Goal: Transaction & Acquisition: Purchase product/service

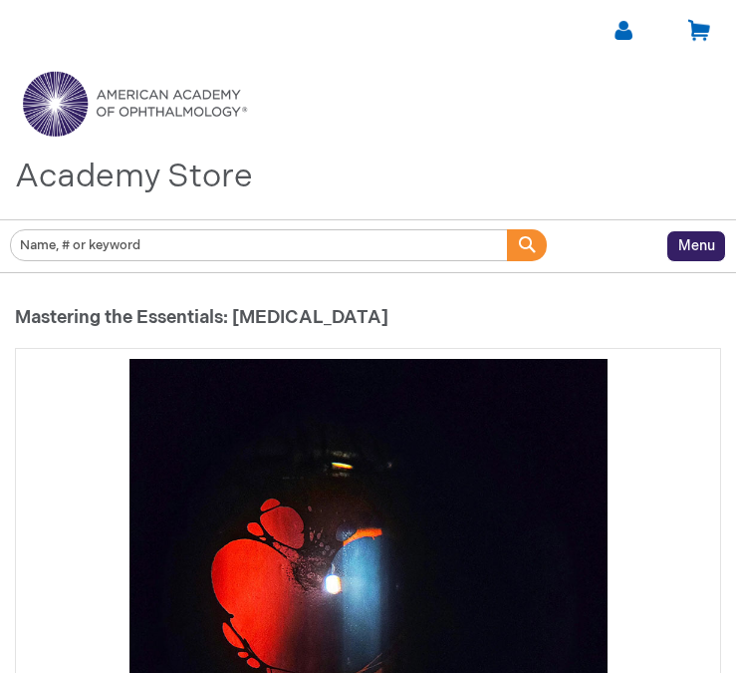
type input "0"
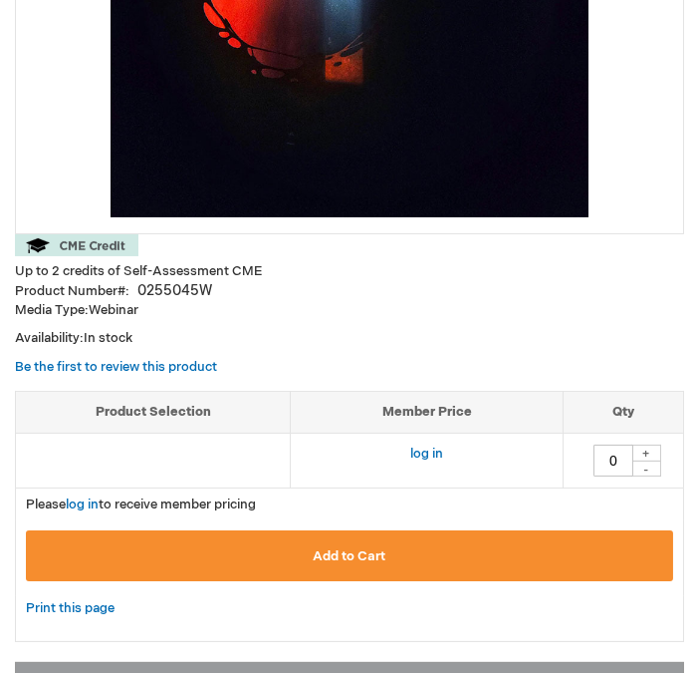
scroll to position [622, 0]
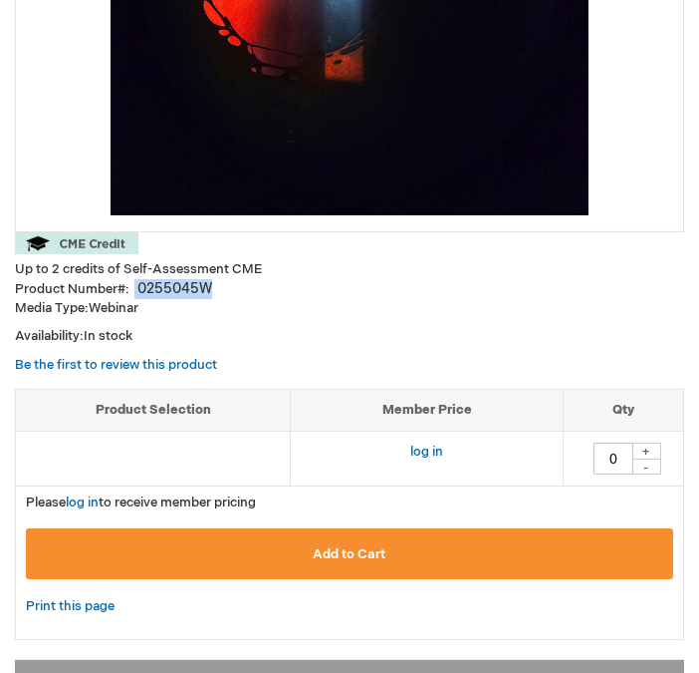
drag, startPoint x: 239, startPoint y: 292, endPoint x: 117, endPoint y: 285, distance: 122.7
click at [117, 285] on div "Product Number 0255045W" at bounding box center [350, 289] width 670 height 20
click at [168, 282] on div "0255045W" at bounding box center [174, 289] width 75 height 20
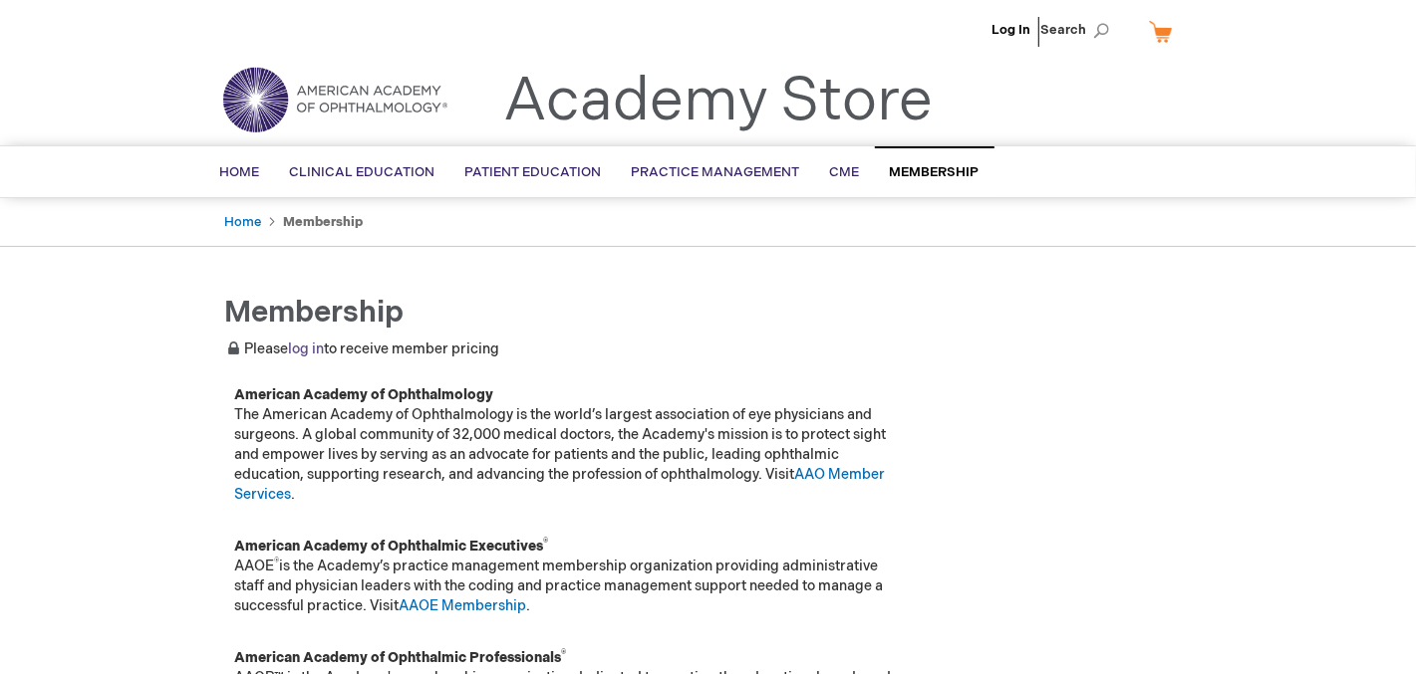
click at [307, 351] on link "log in" at bounding box center [307, 349] width 36 height 17
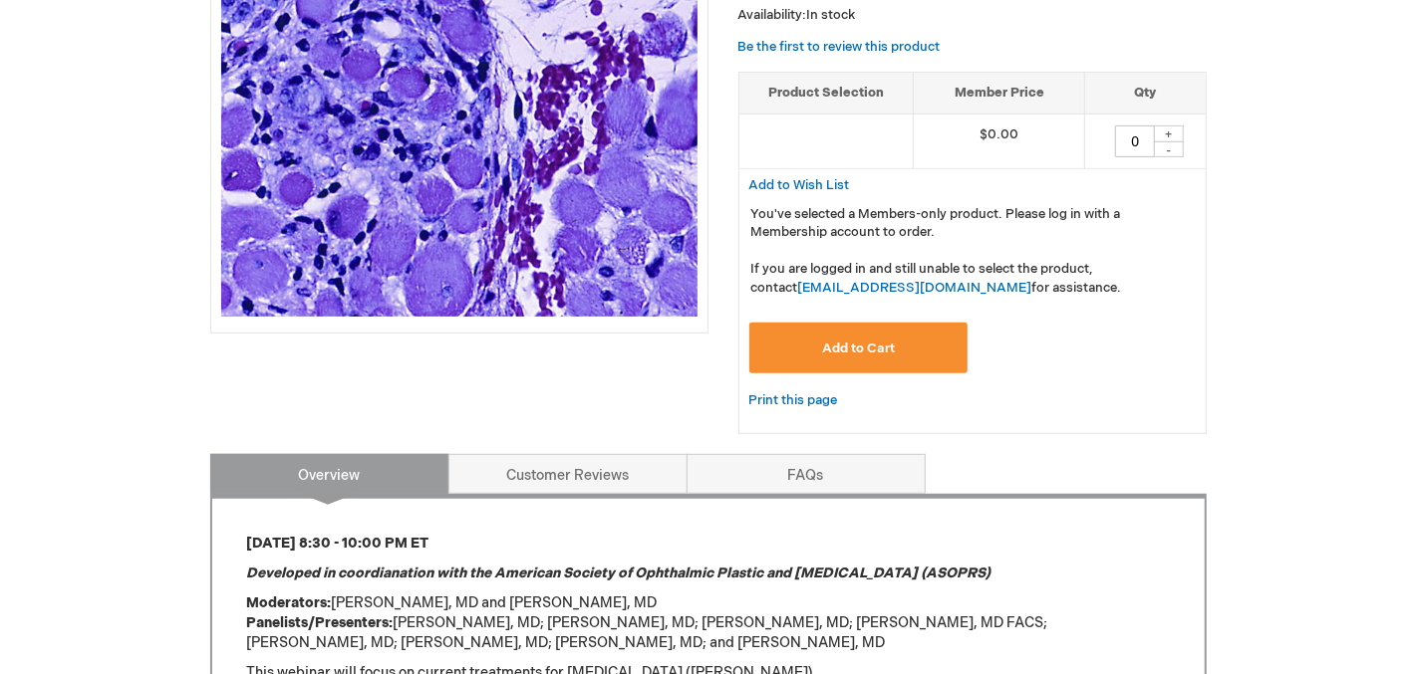
click at [885, 352] on span "Add to Cart" at bounding box center [858, 349] width 73 height 16
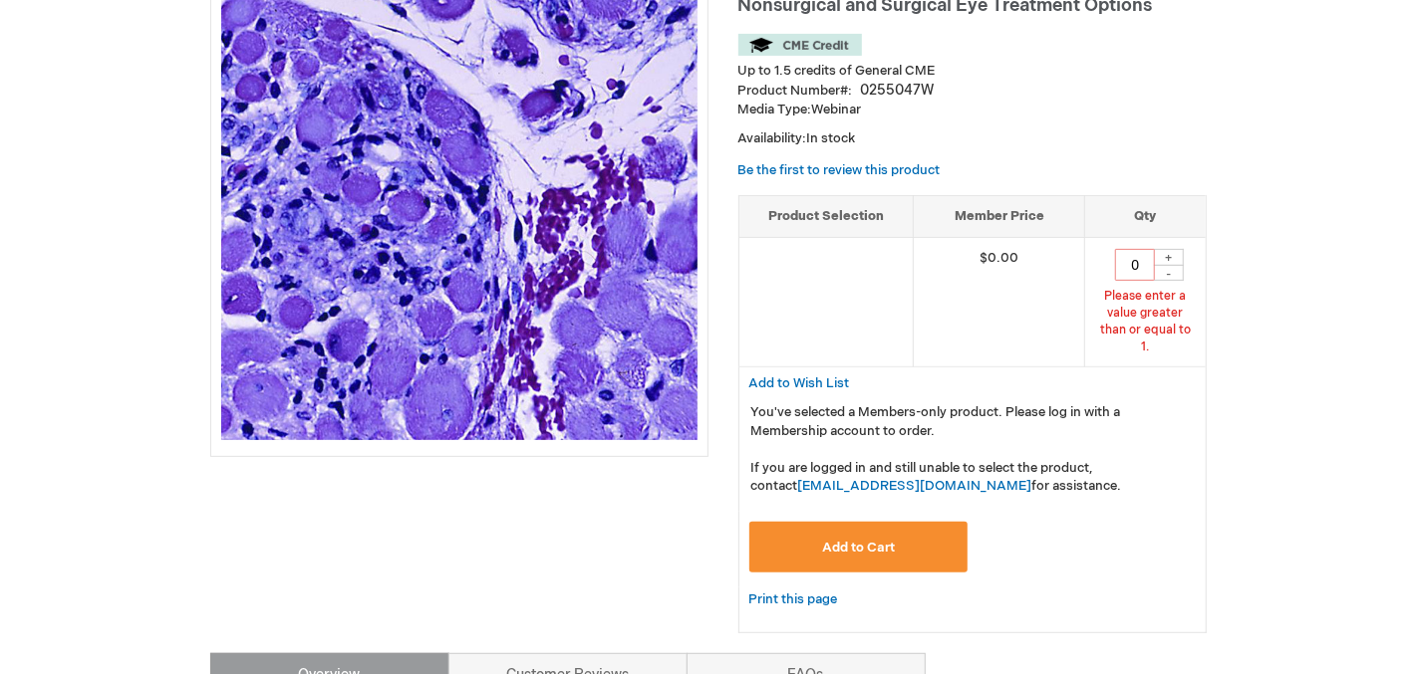
scroll to position [252, 0]
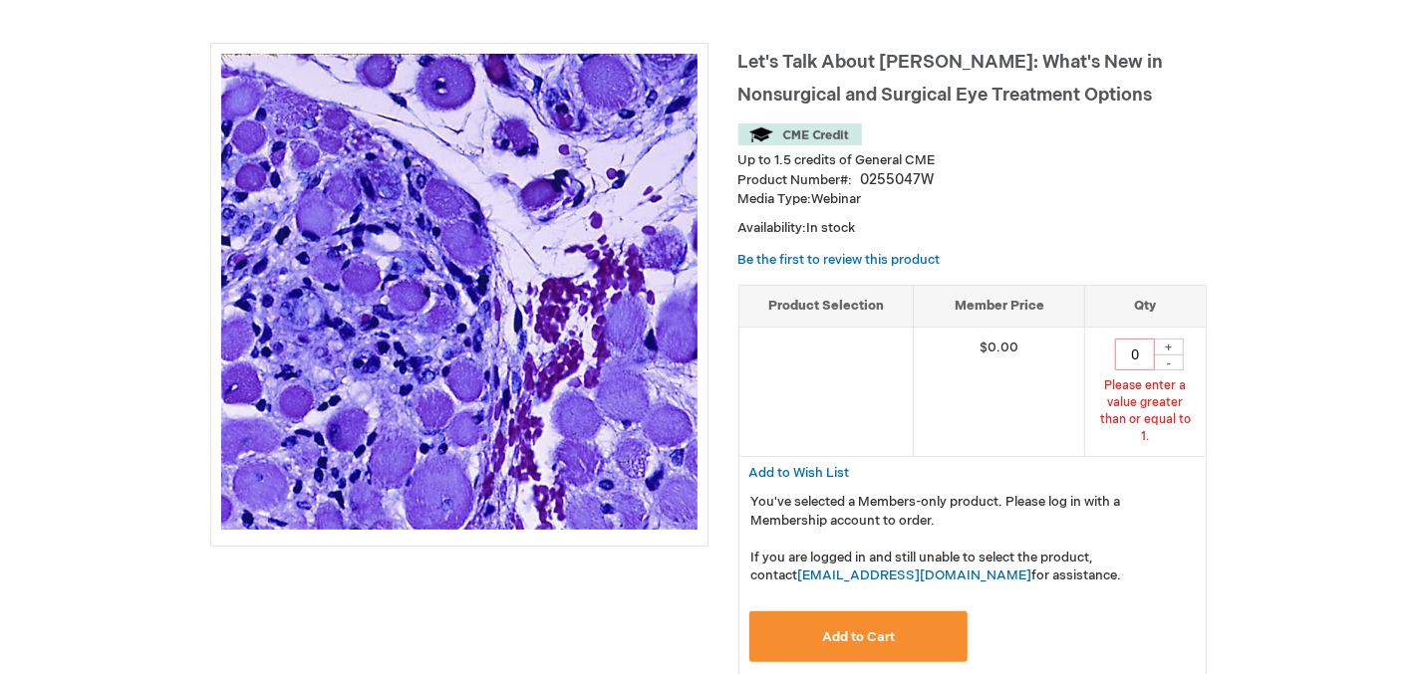
click at [1177, 344] on div "+" at bounding box center [1169, 347] width 30 height 17
type input "1"
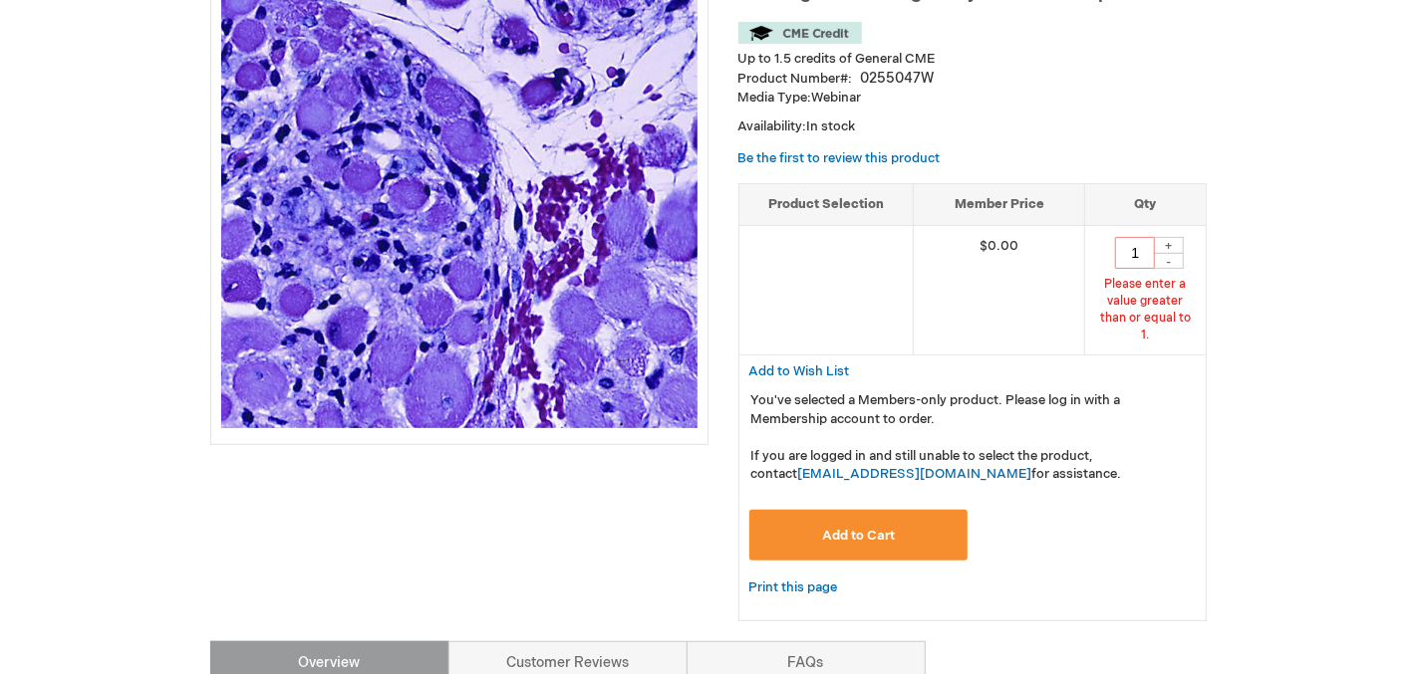
scroll to position [360, 0]
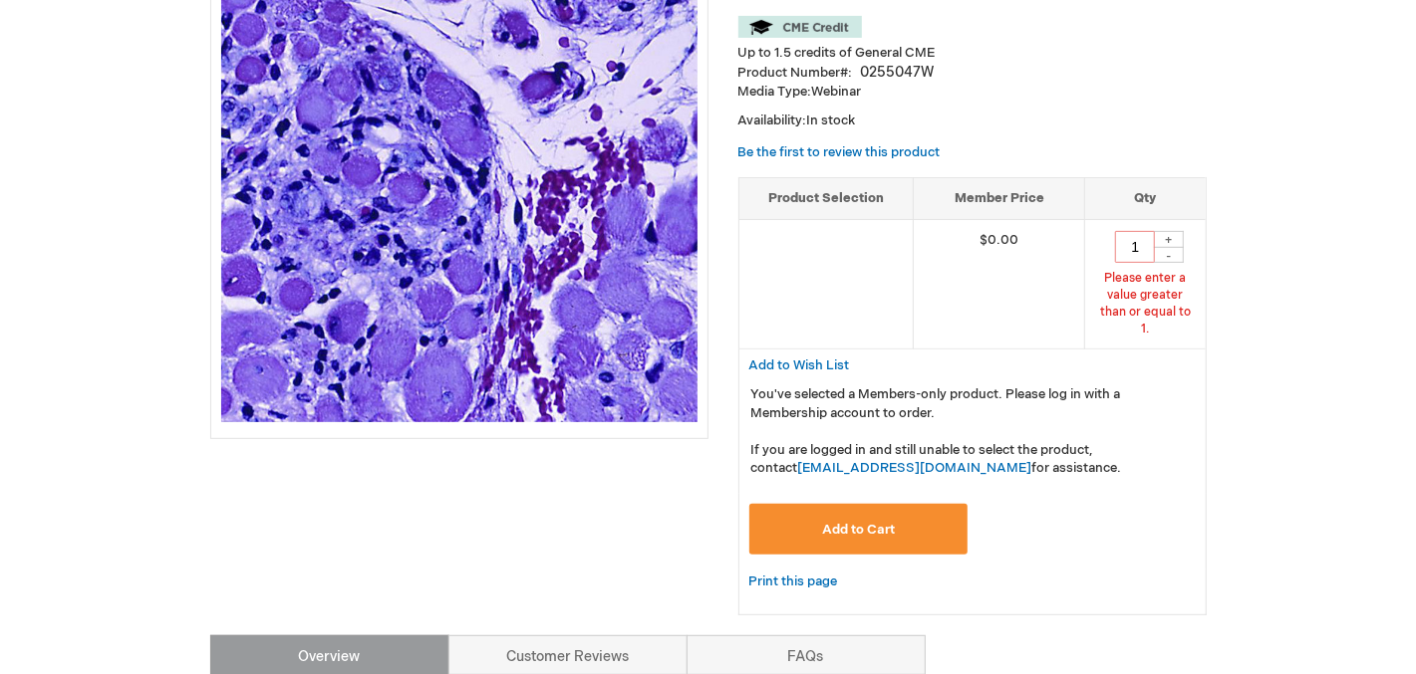
click at [900, 506] on button "Add to Cart" at bounding box center [858, 529] width 219 height 51
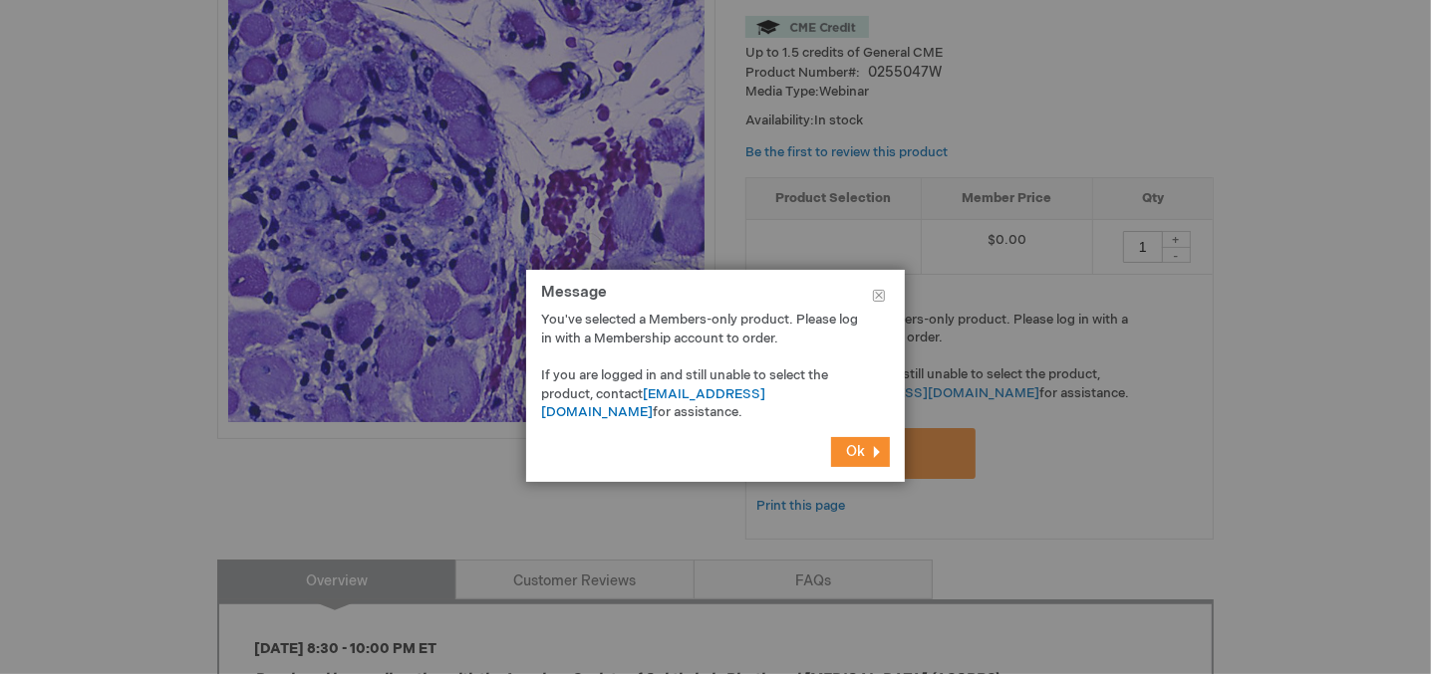
click at [862, 452] on span "Ok" at bounding box center [855, 451] width 19 height 17
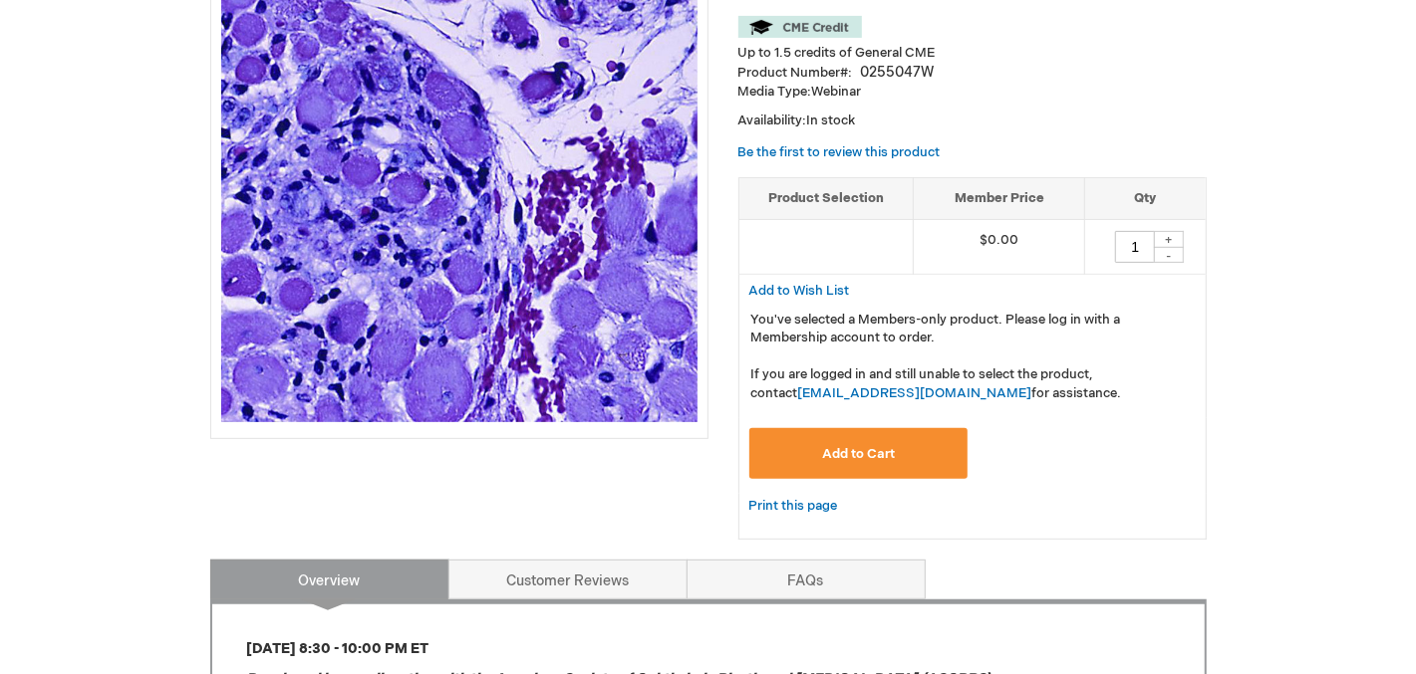
scroll to position [0, 0]
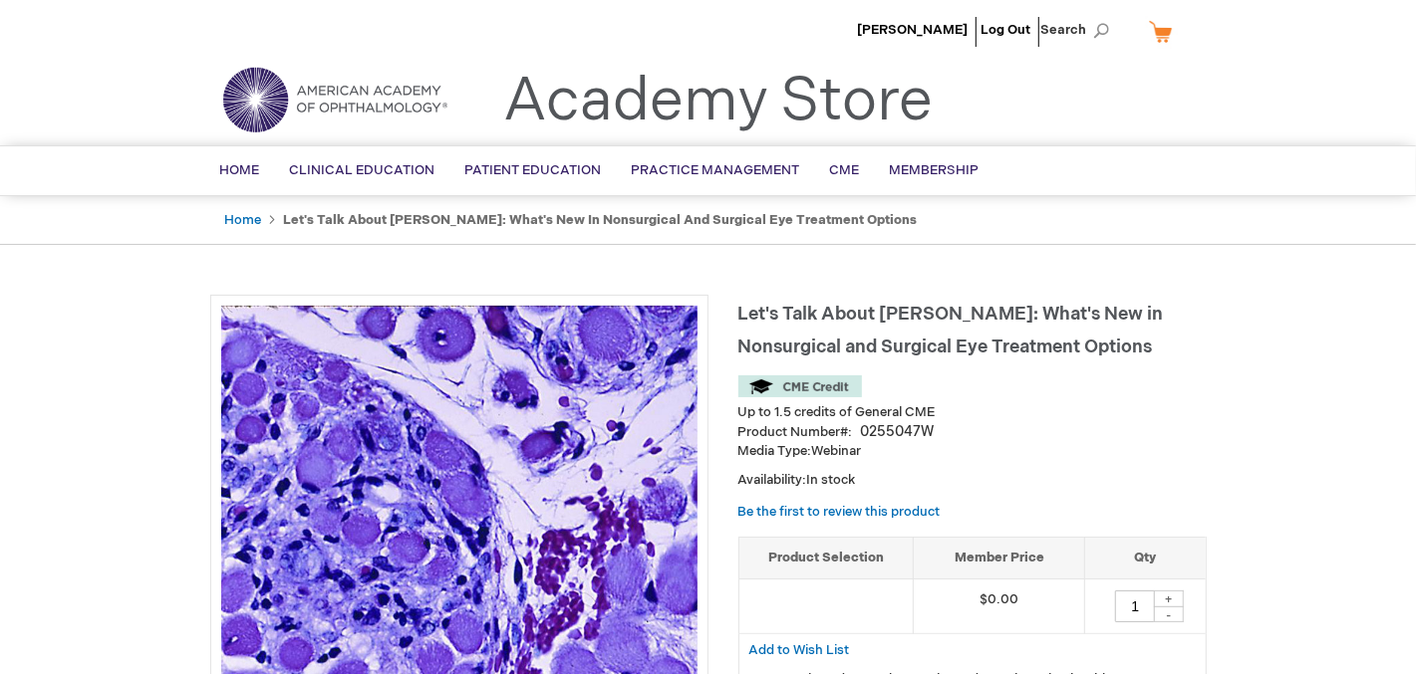
click at [1159, 40] on link "My Cart" at bounding box center [1169, 31] width 48 height 35
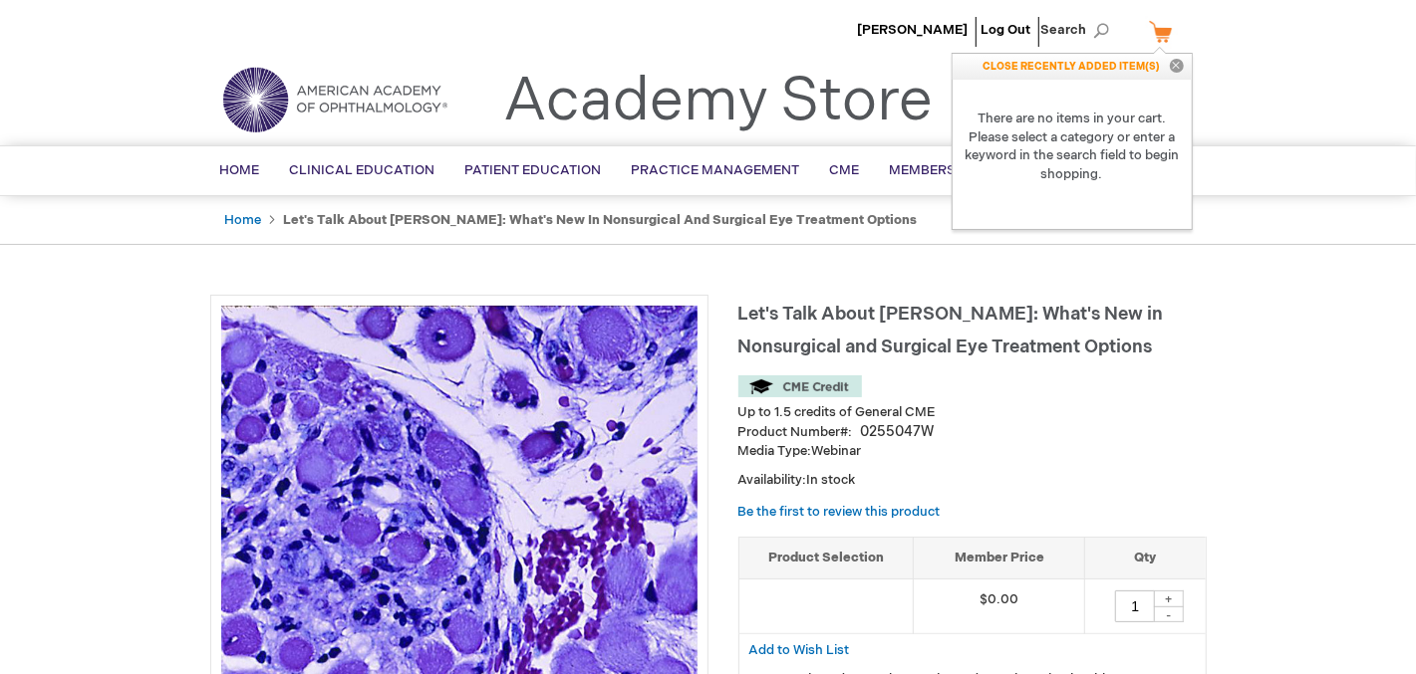
click at [1053, 70] on p "CLOSE RECENTLY ADDED ITEM(S) Close" at bounding box center [1071, 67] width 239 height 26
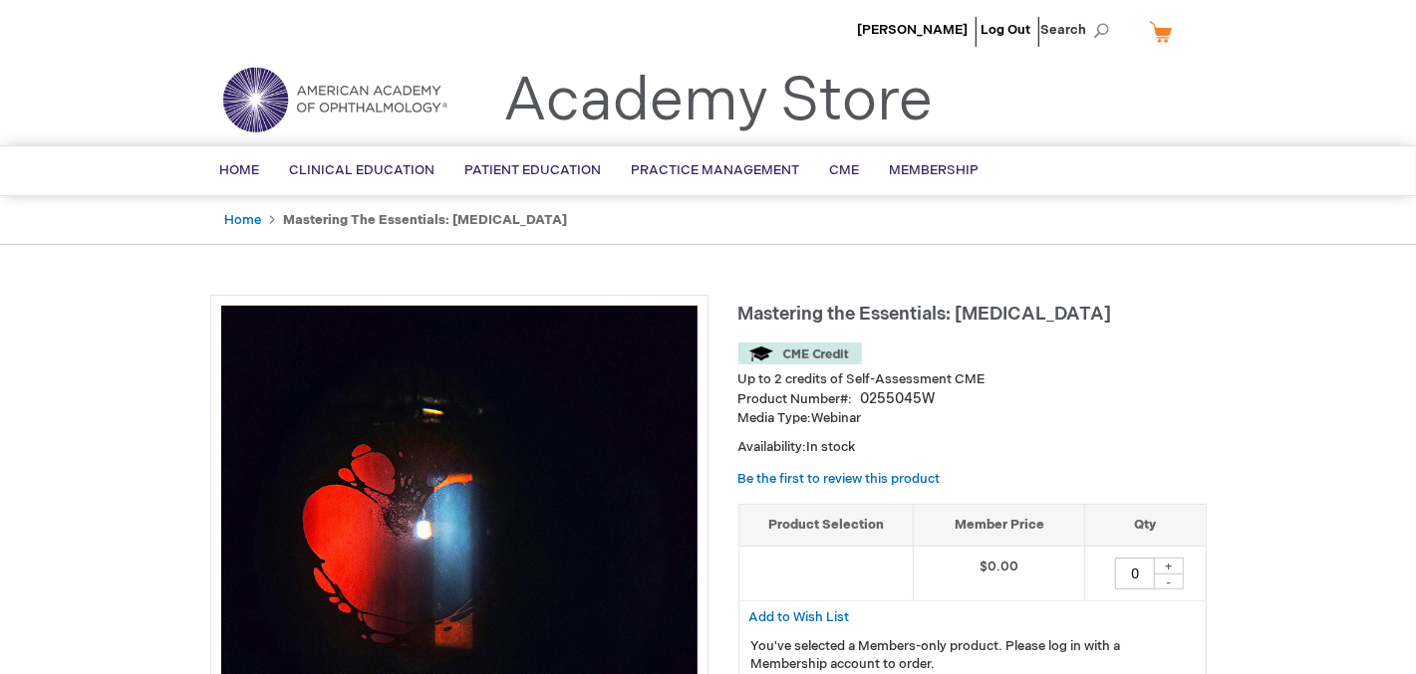
scroll to position [156, 0]
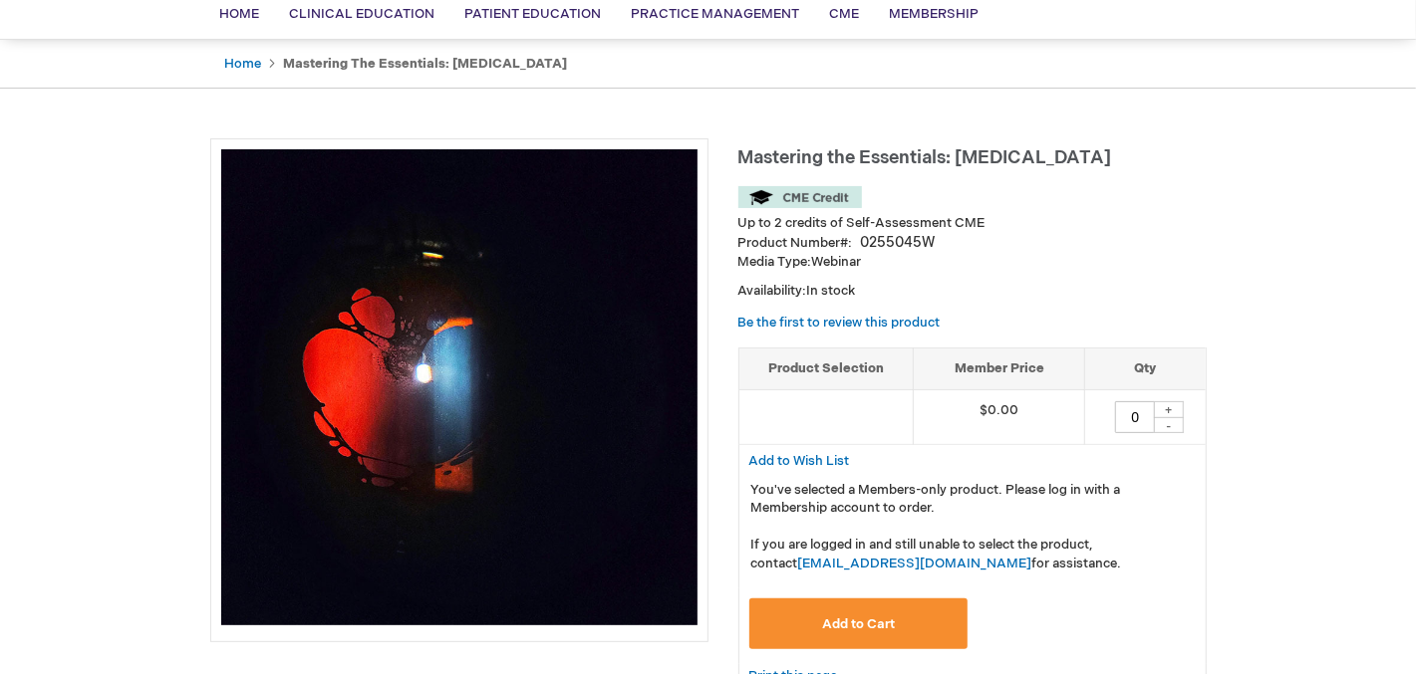
click at [1163, 408] on div "+" at bounding box center [1169, 410] width 30 height 17
type input "1"
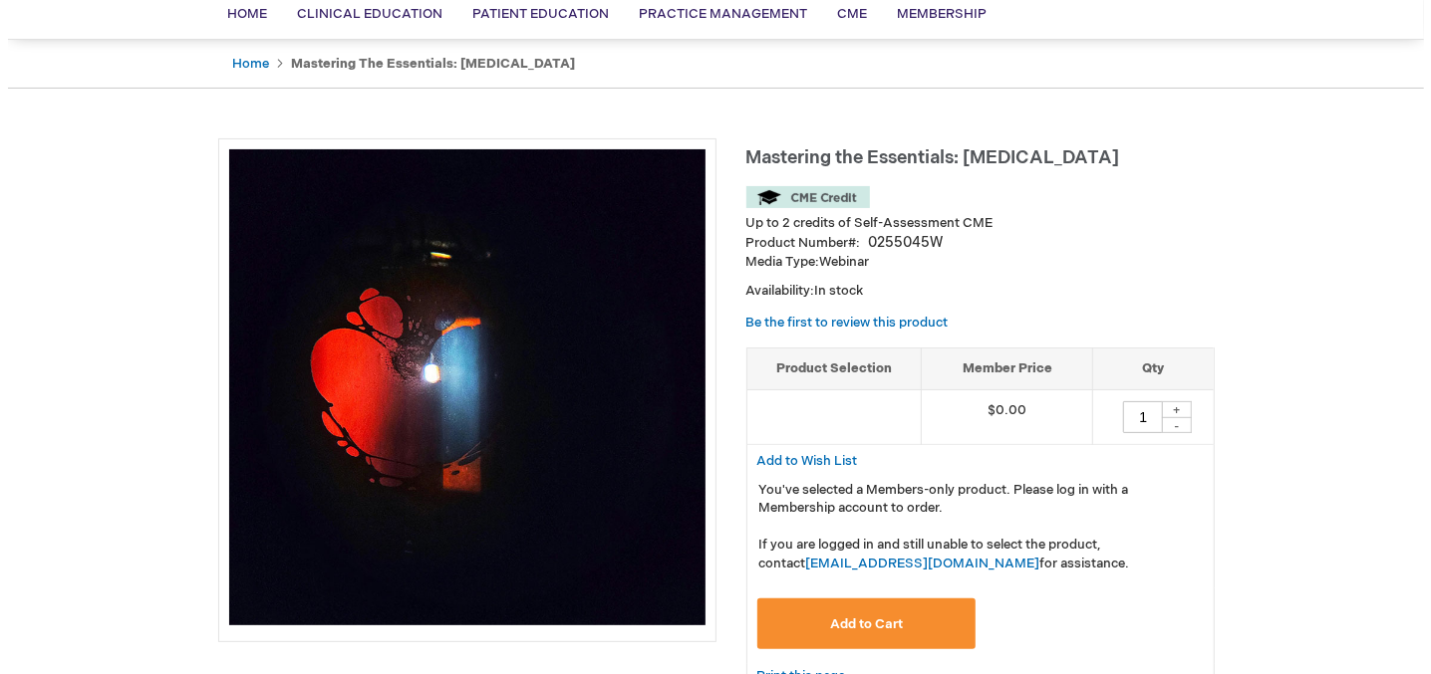
scroll to position [202, 0]
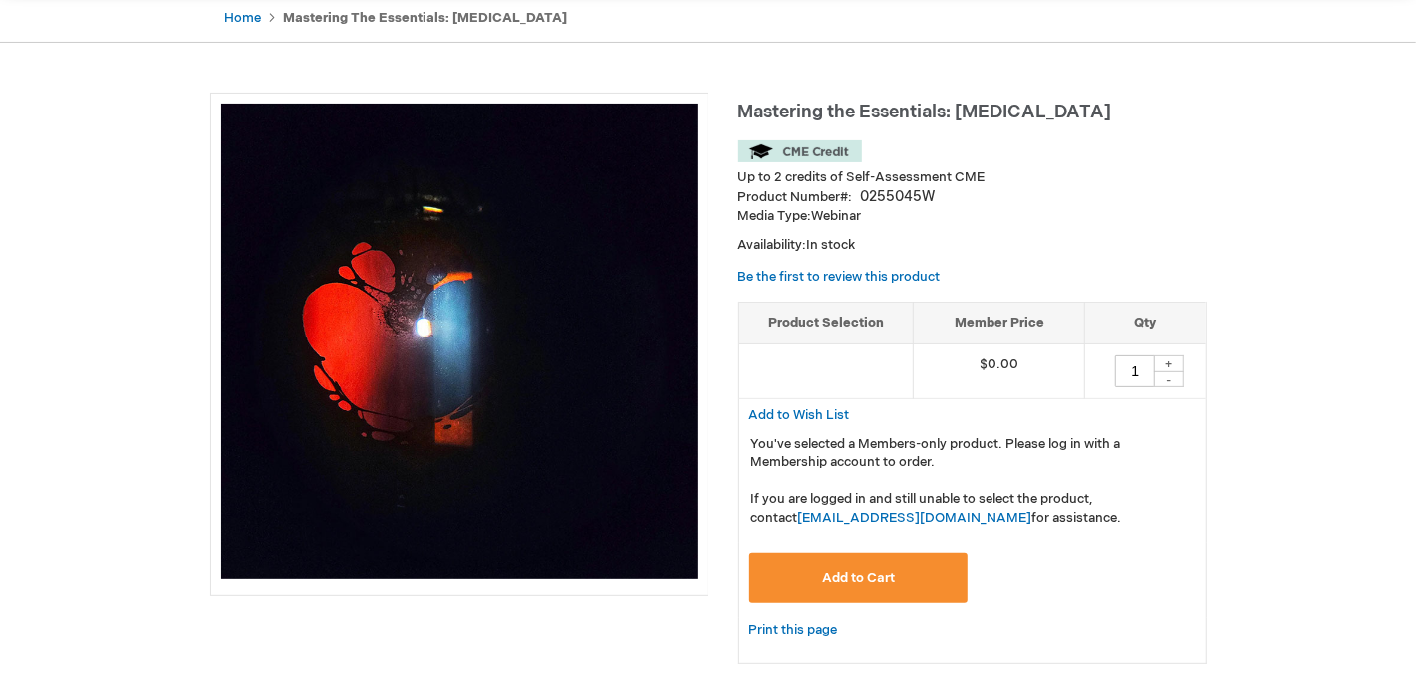
click at [889, 576] on span "Add to Cart" at bounding box center [858, 579] width 73 height 16
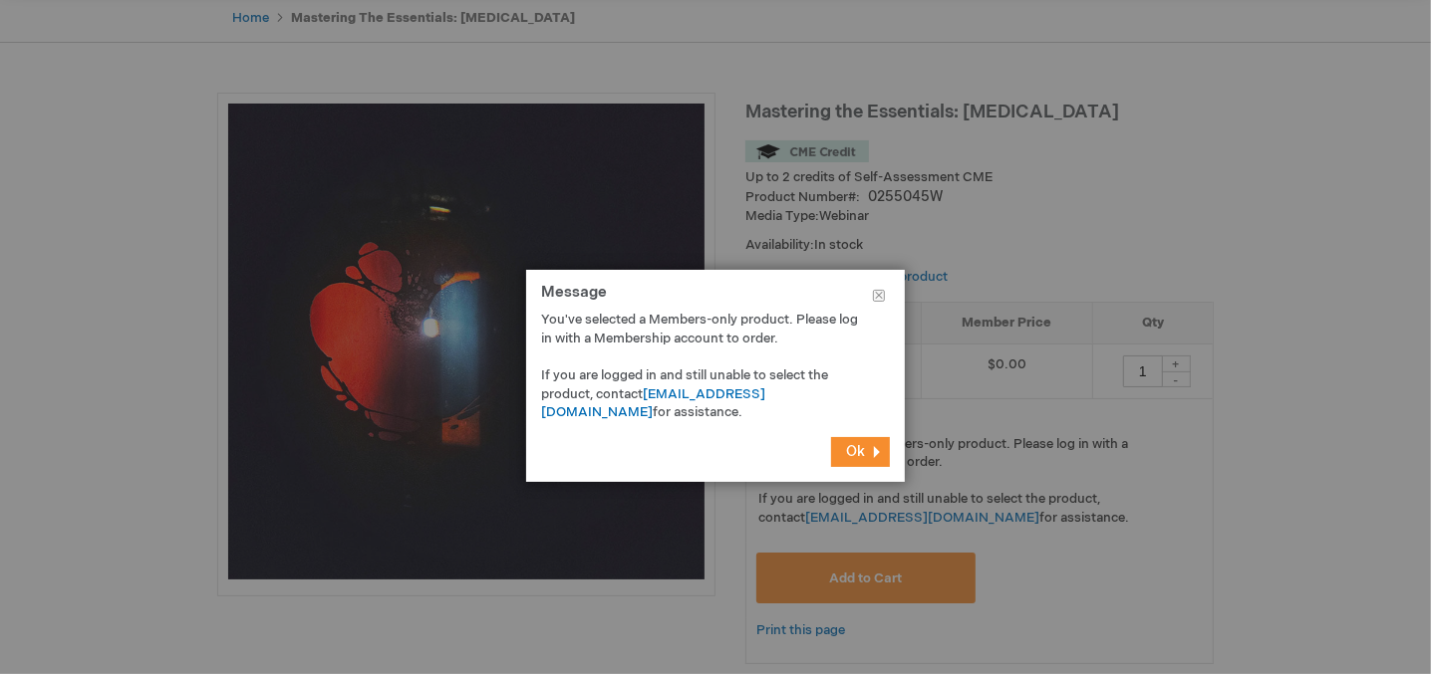
click at [876, 453] on button "Ok" at bounding box center [860, 452] width 59 height 30
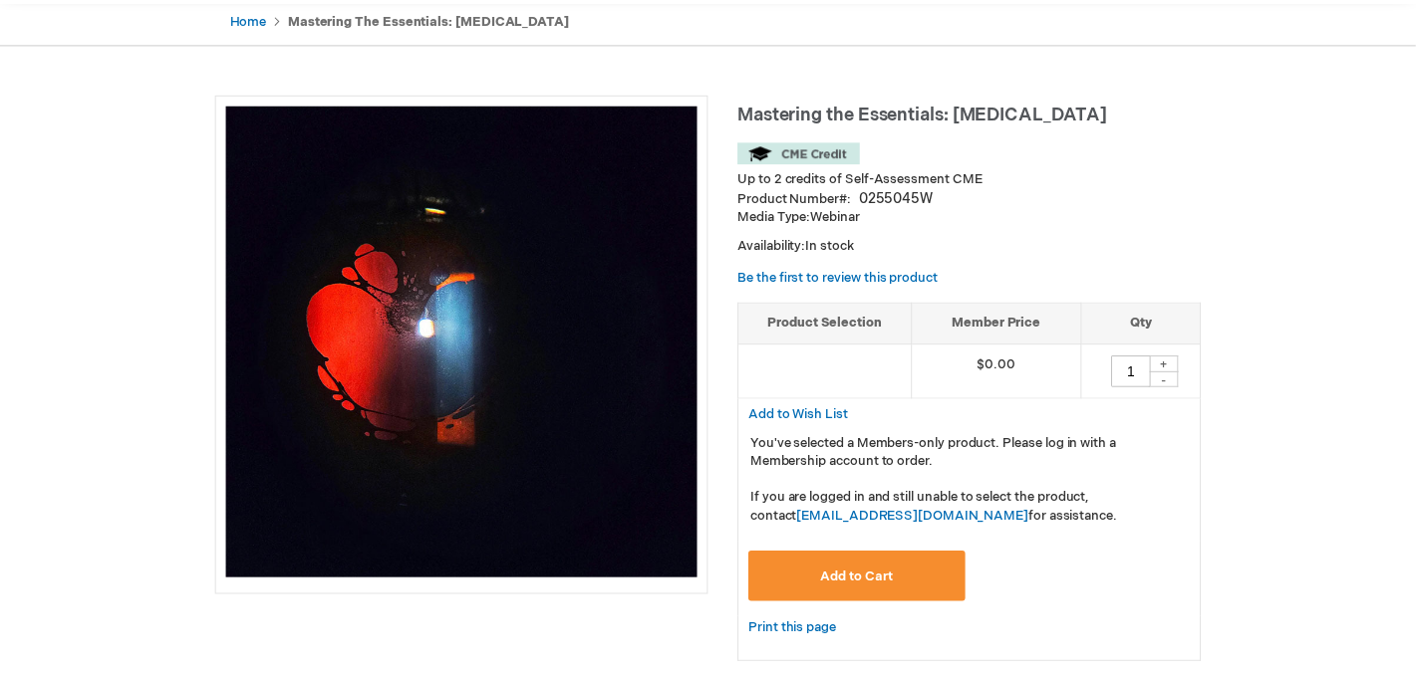
scroll to position [0, 0]
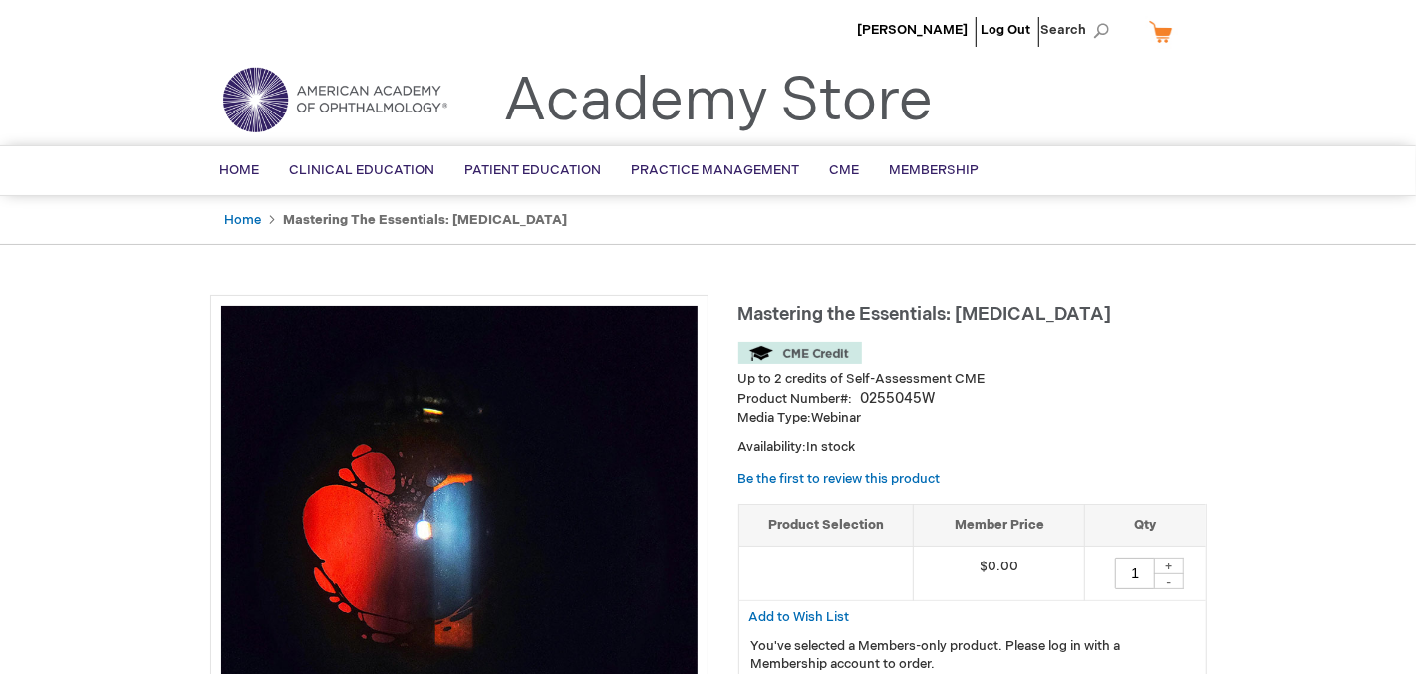
click at [1159, 34] on link "My Cart" at bounding box center [1169, 31] width 48 height 35
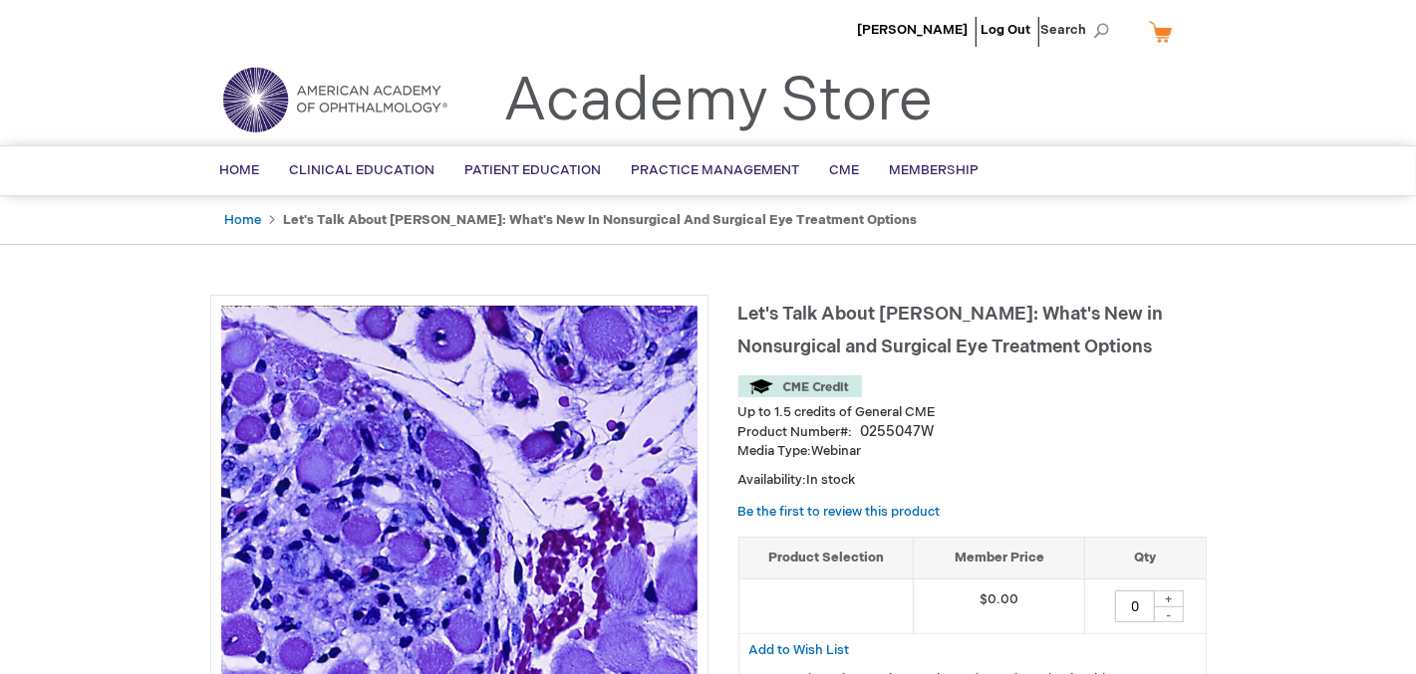
click at [1167, 31] on link "My Cart" at bounding box center [1169, 31] width 48 height 35
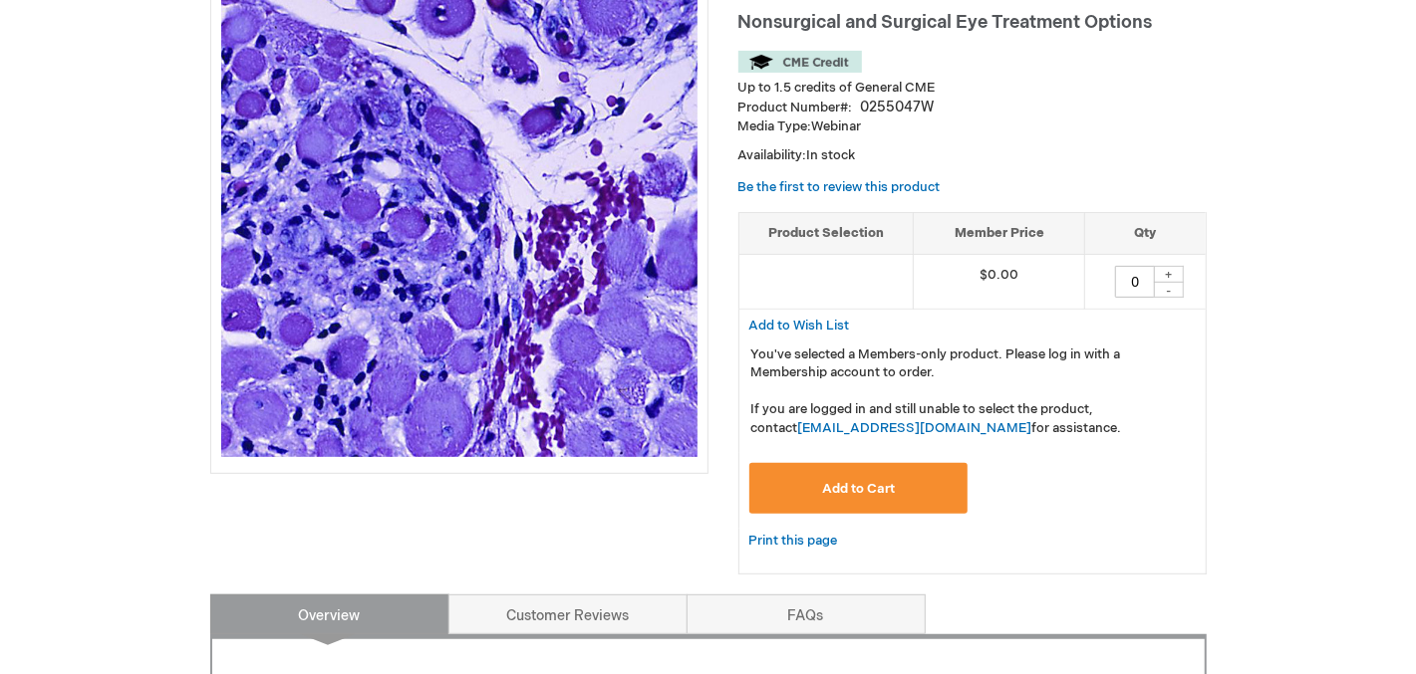
scroll to position [327, 0]
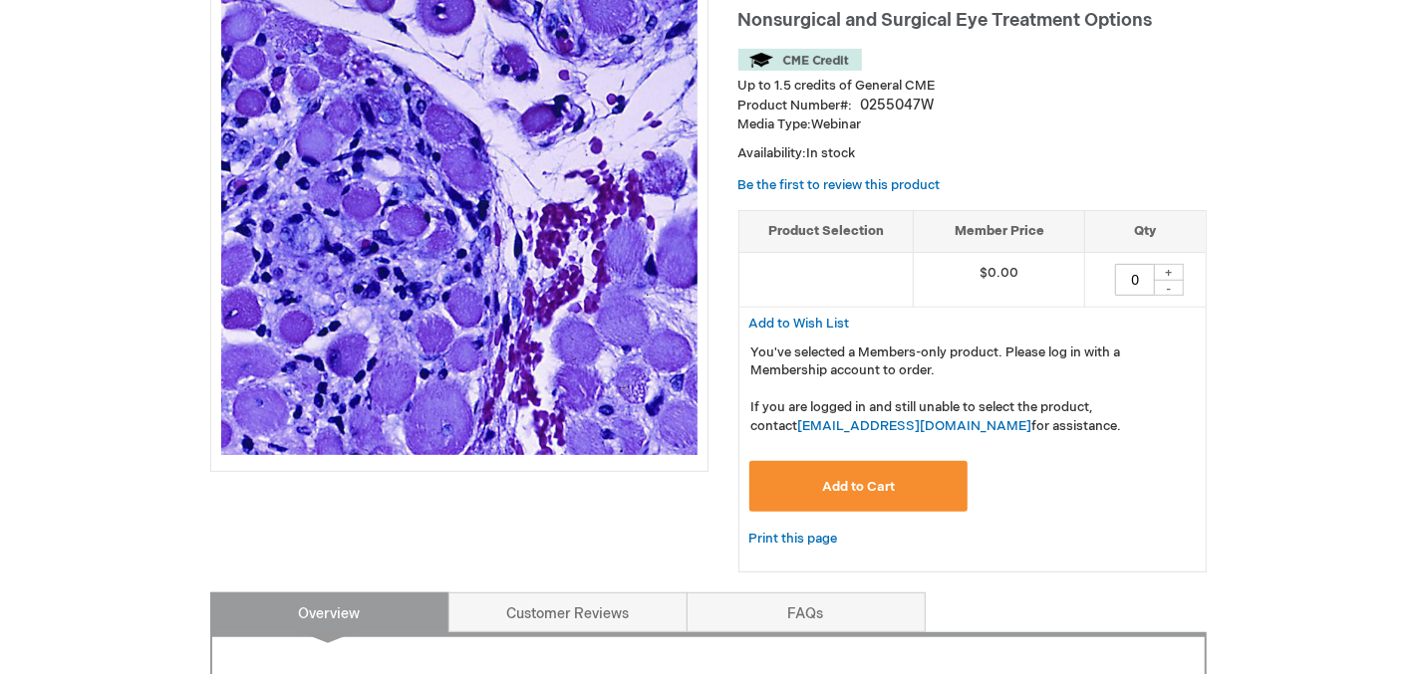
click at [1162, 270] on div "+" at bounding box center [1169, 272] width 30 height 17
type input "1"
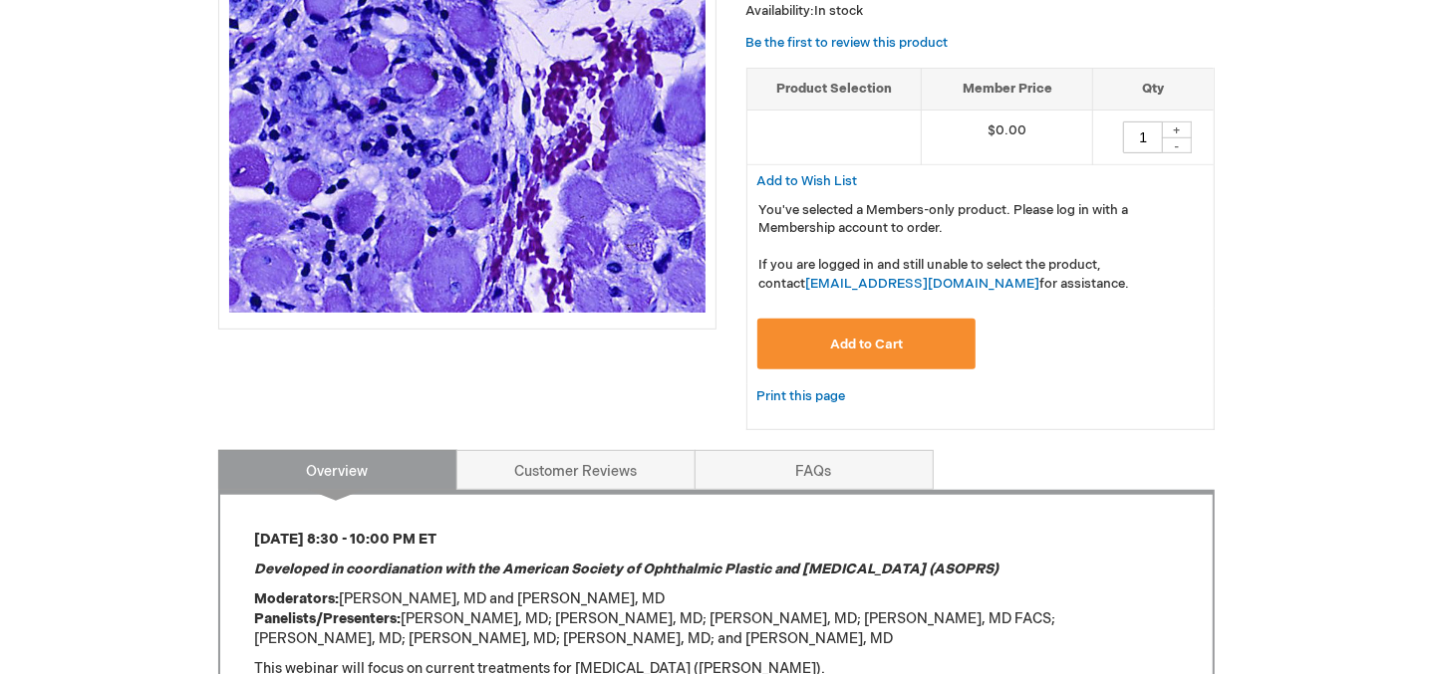
scroll to position [537, 0]
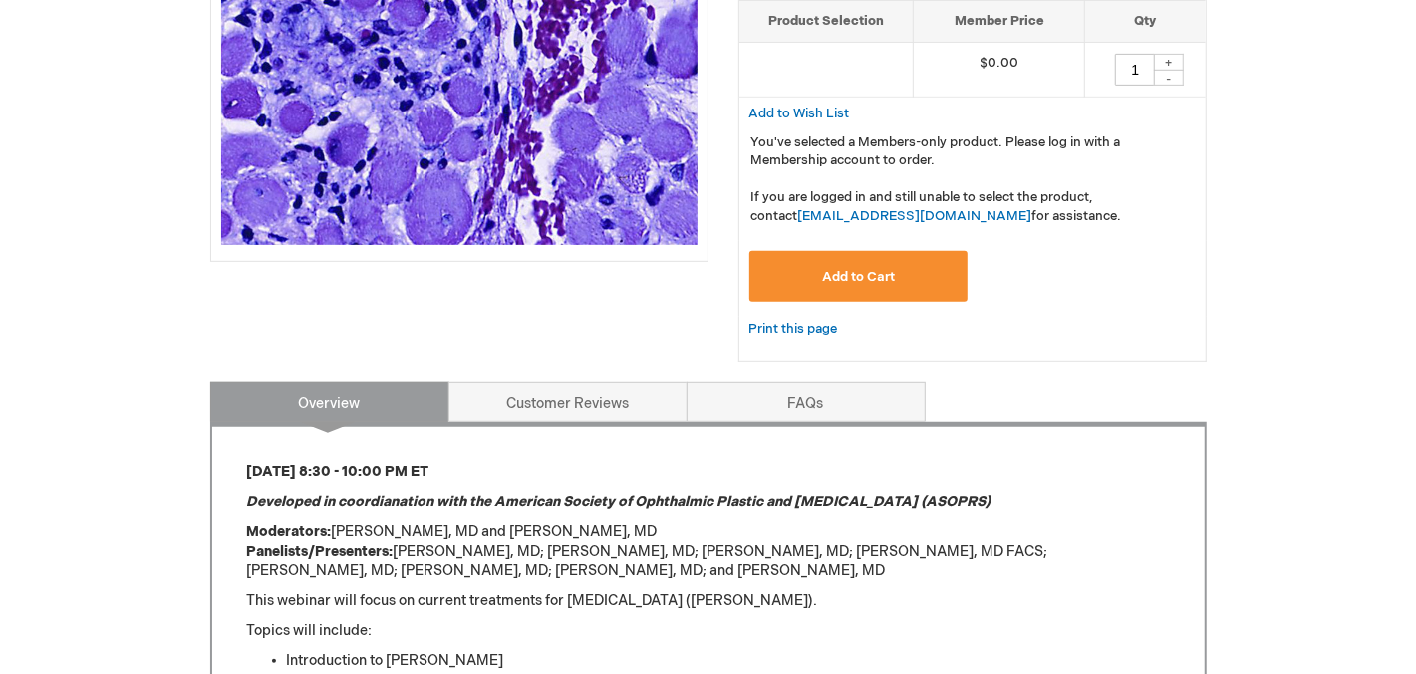
click at [833, 288] on button "Add to Cart" at bounding box center [858, 276] width 219 height 51
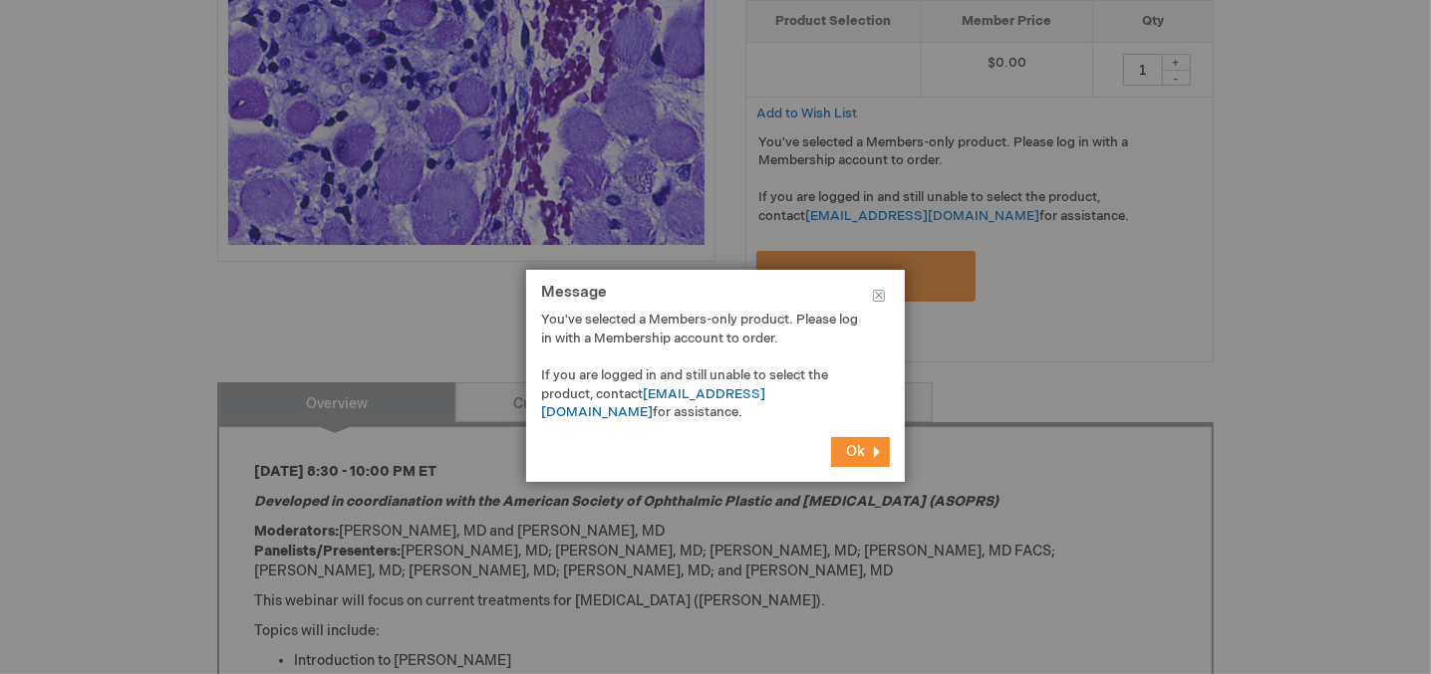
click at [856, 450] on span "Ok" at bounding box center [855, 451] width 19 height 17
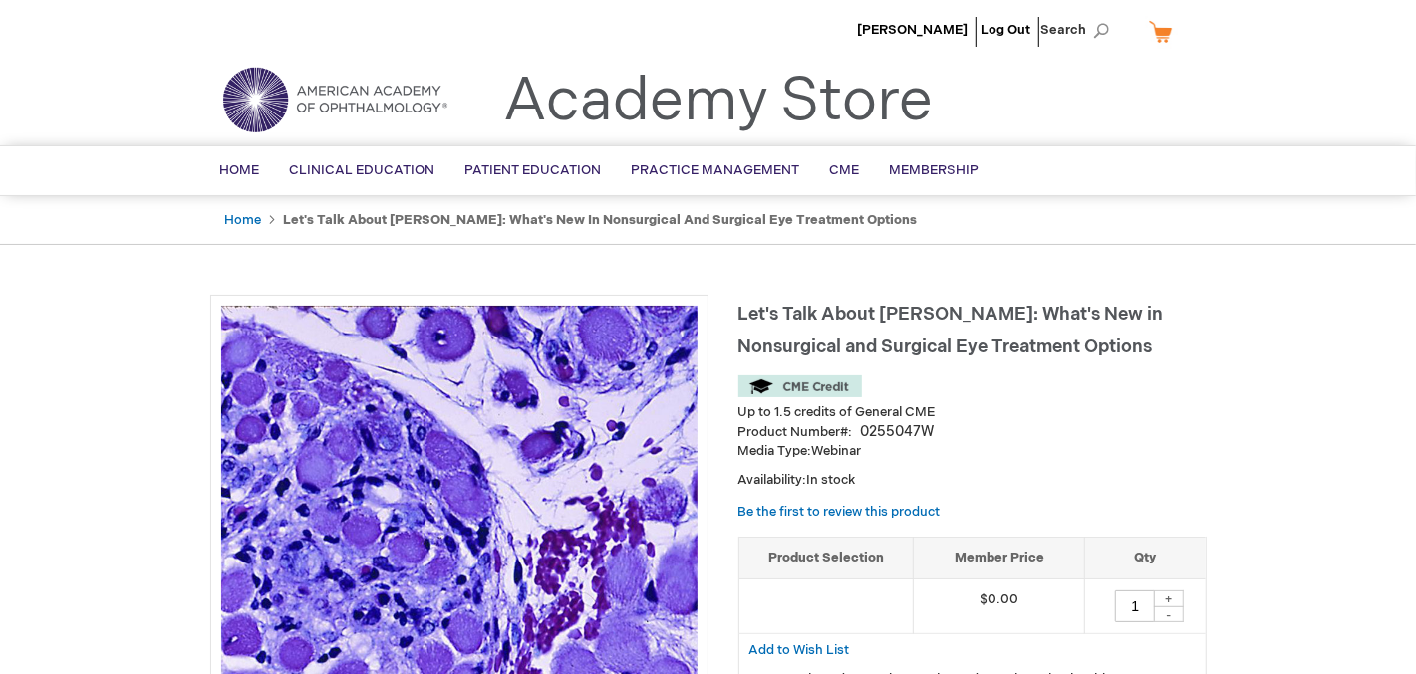
scroll to position [17, 0]
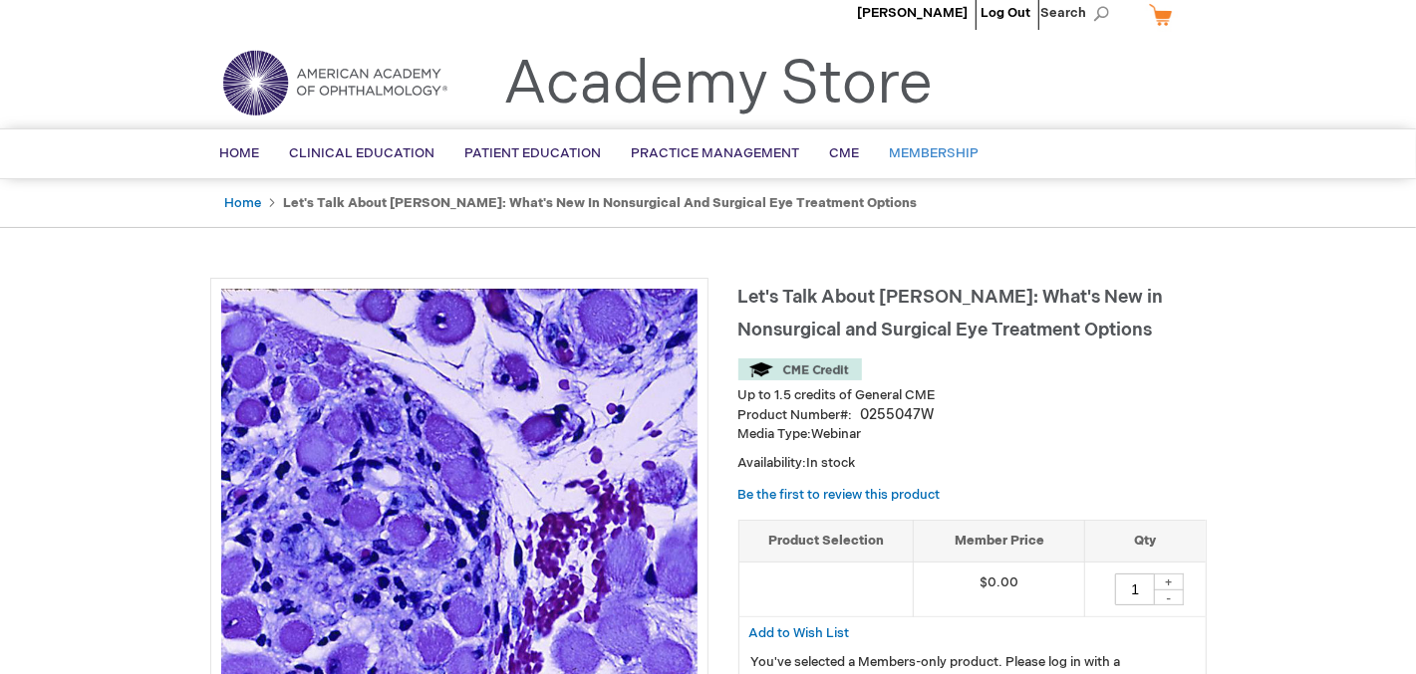
click at [927, 152] on span "Membership" at bounding box center [935, 153] width 90 height 16
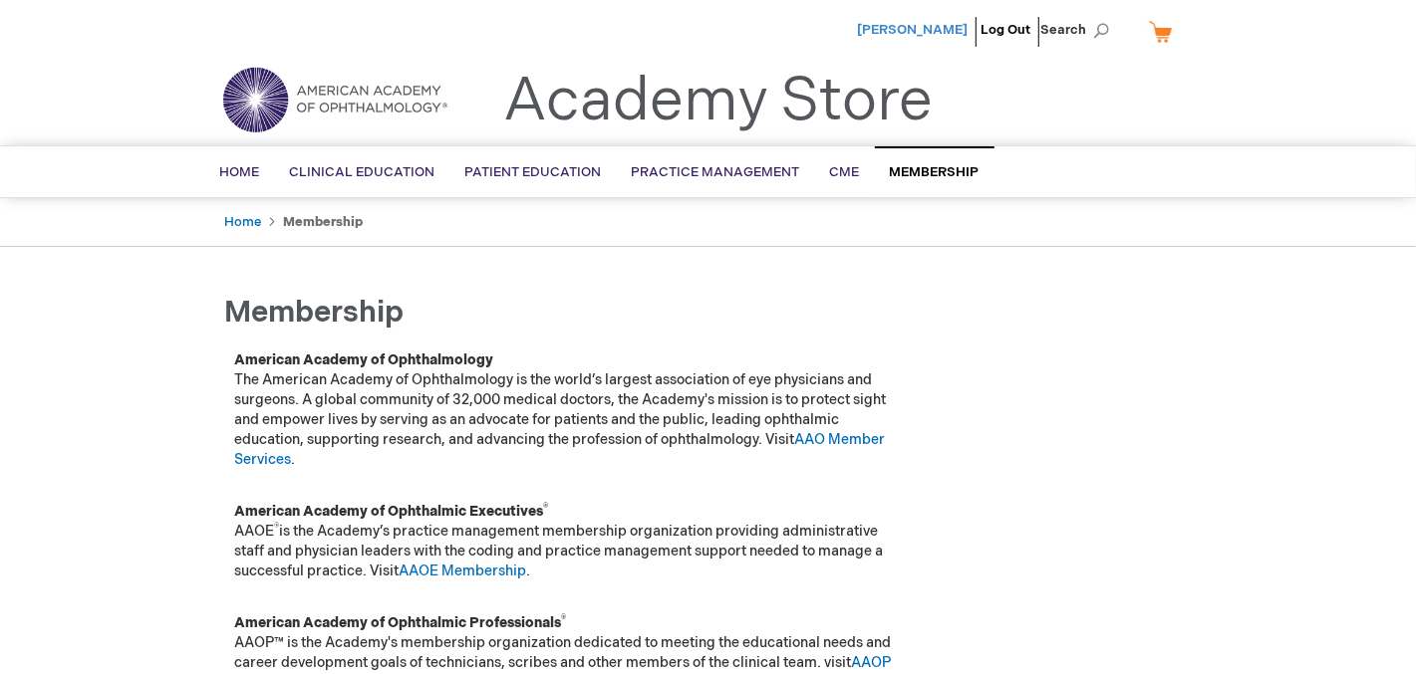
click at [926, 29] on span "[PERSON_NAME]" at bounding box center [913, 30] width 111 height 16
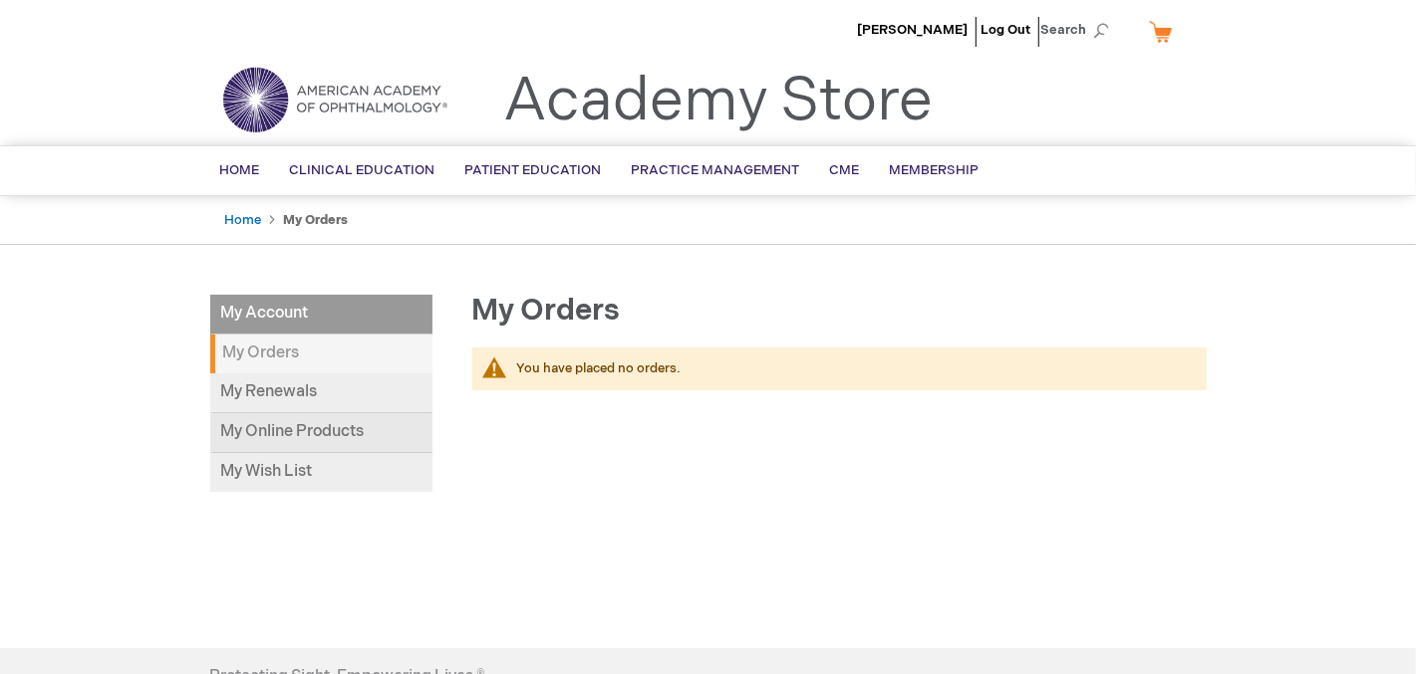
click at [324, 434] on link "My Online Products" at bounding box center [321, 433] width 222 height 40
click at [260, 467] on link "My Wish List" at bounding box center [321, 472] width 222 height 39
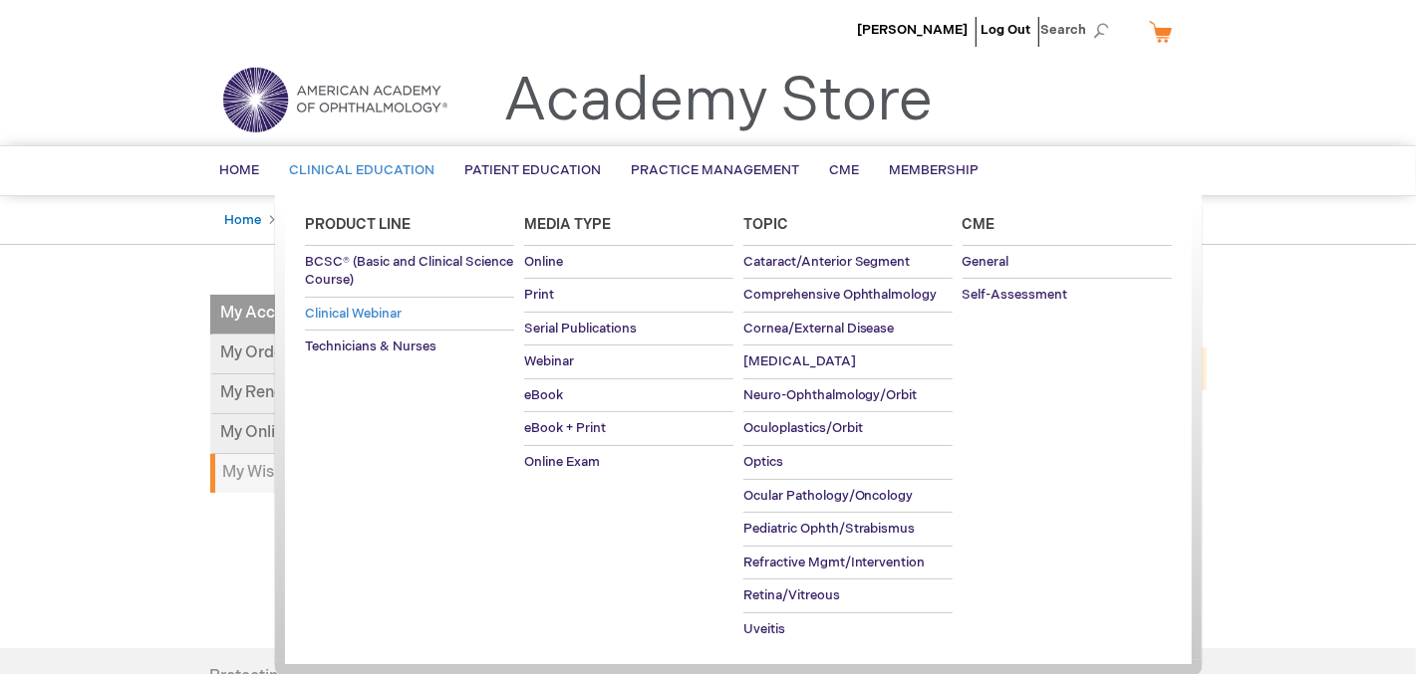
click at [357, 311] on span "Clinical Webinar" at bounding box center [353, 314] width 97 height 16
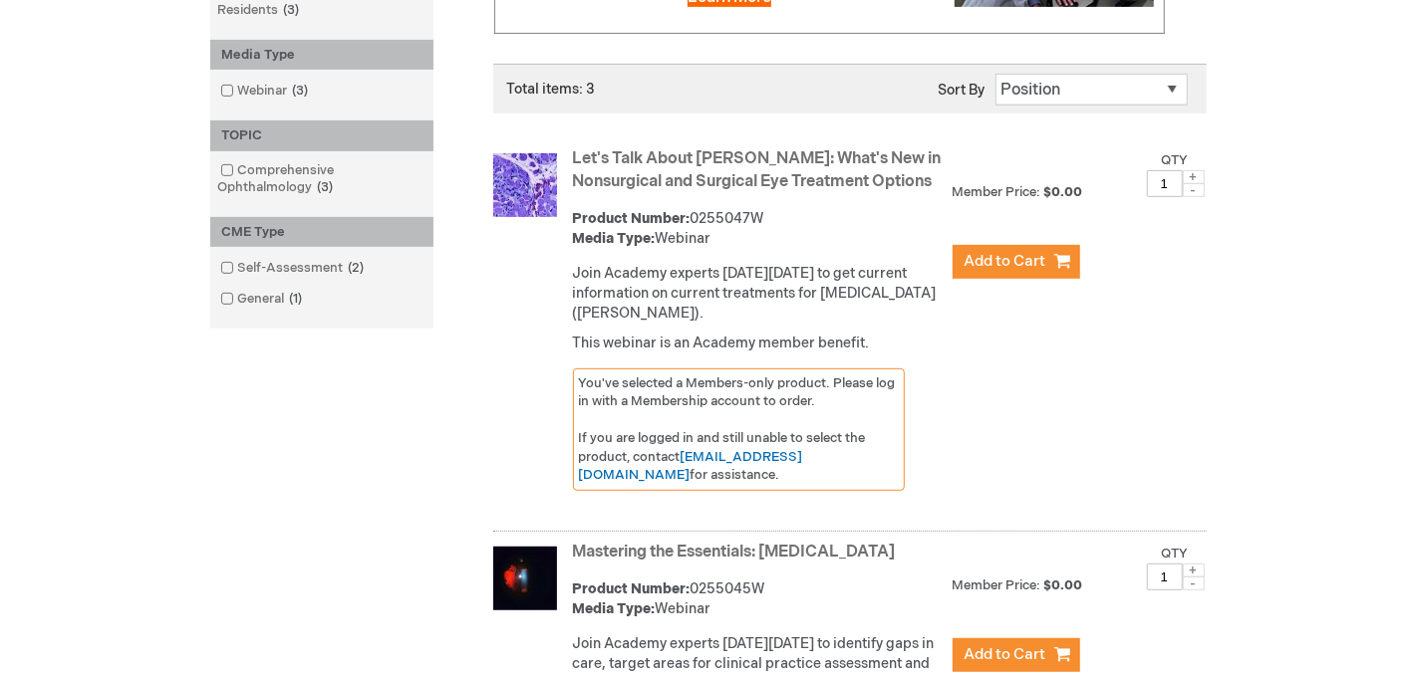
scroll to position [477, 0]
click at [988, 267] on button "Add to Cart" at bounding box center [1016, 262] width 128 height 34
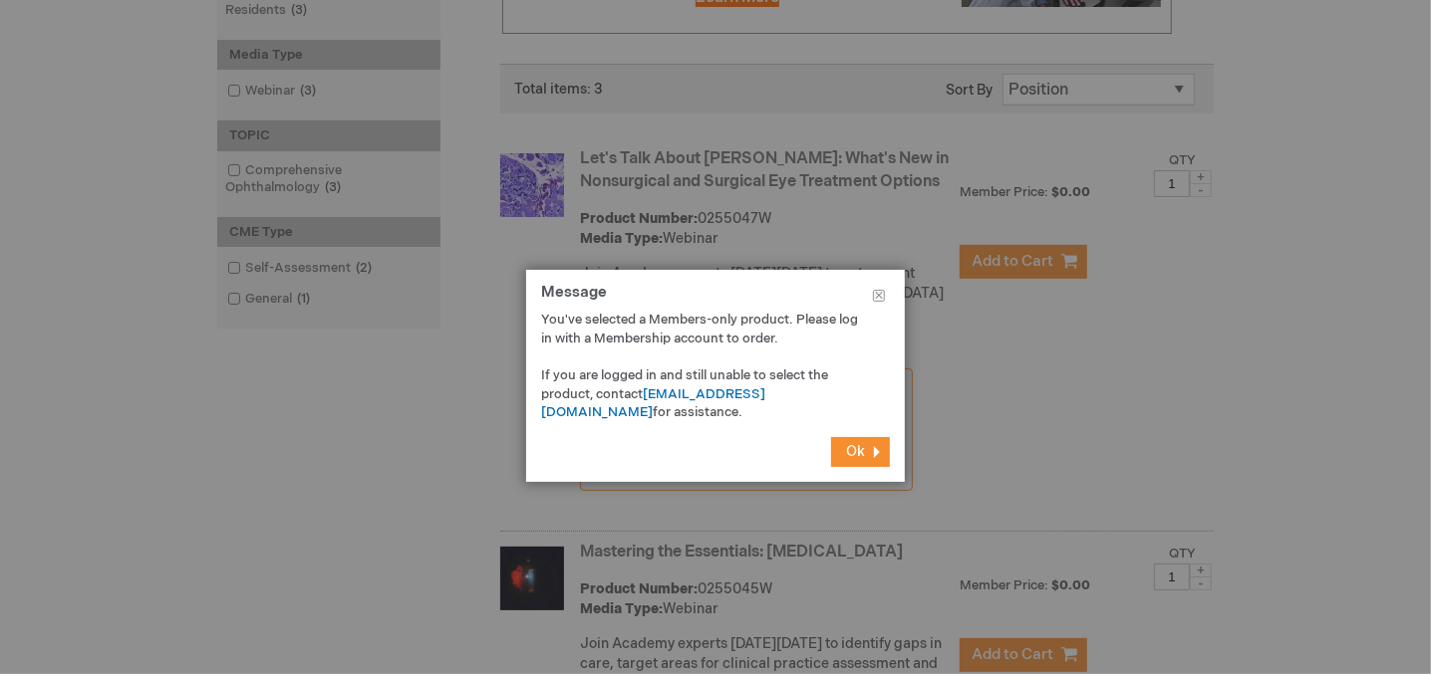
click at [863, 447] on span "Ok" at bounding box center [855, 451] width 19 height 17
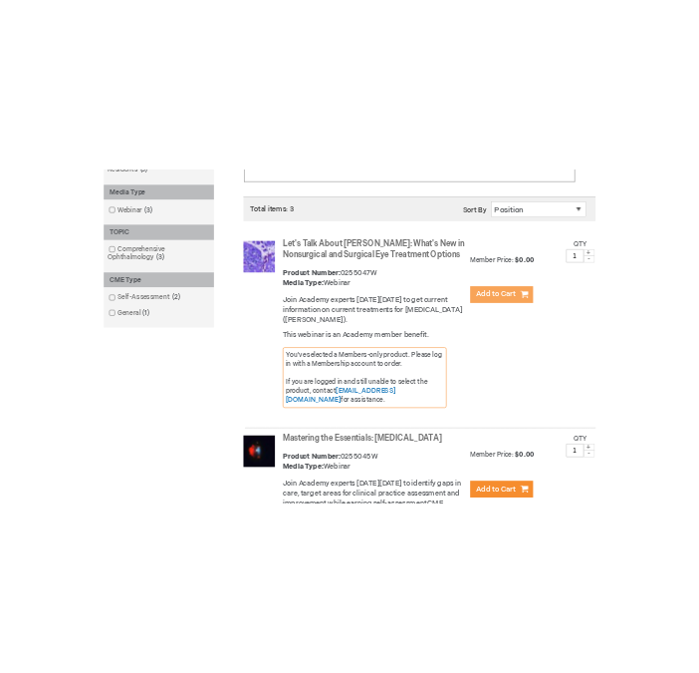
scroll to position [487, 0]
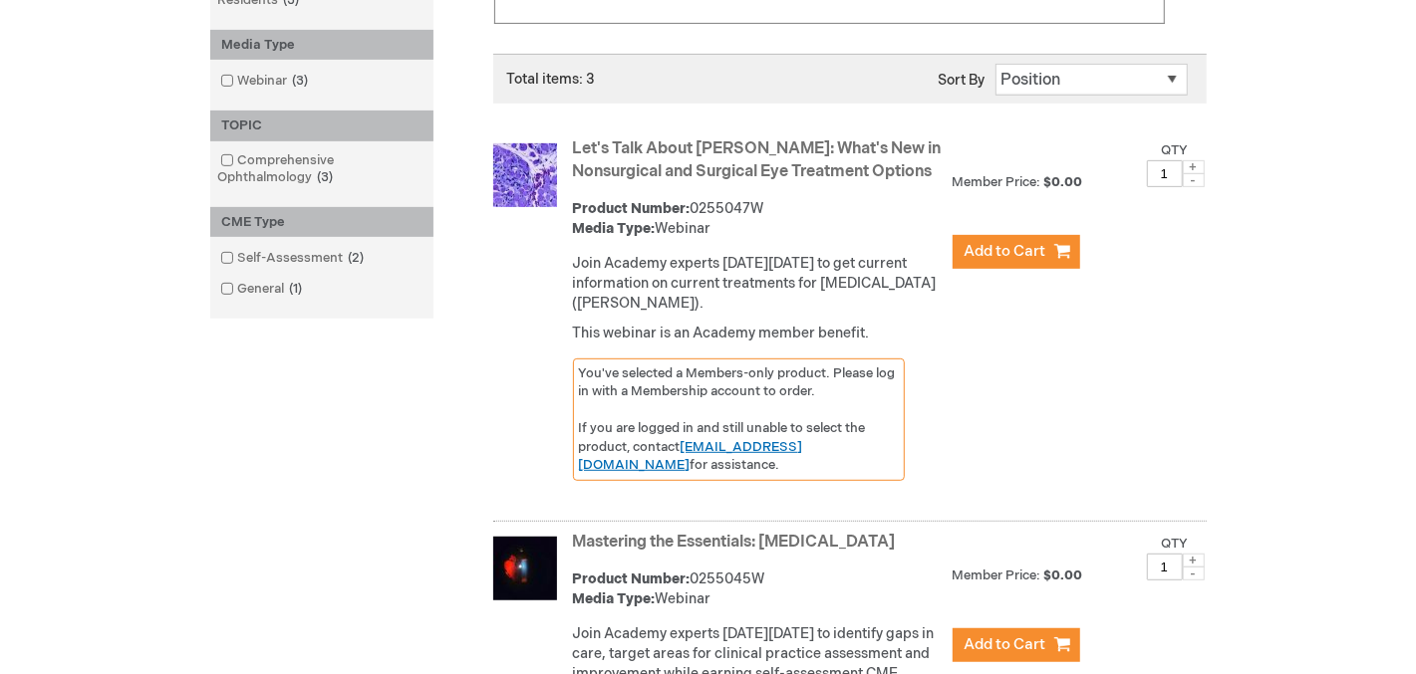
click at [796, 465] on link "[EMAIL_ADDRESS][DOMAIN_NAME]" at bounding box center [691, 456] width 224 height 35
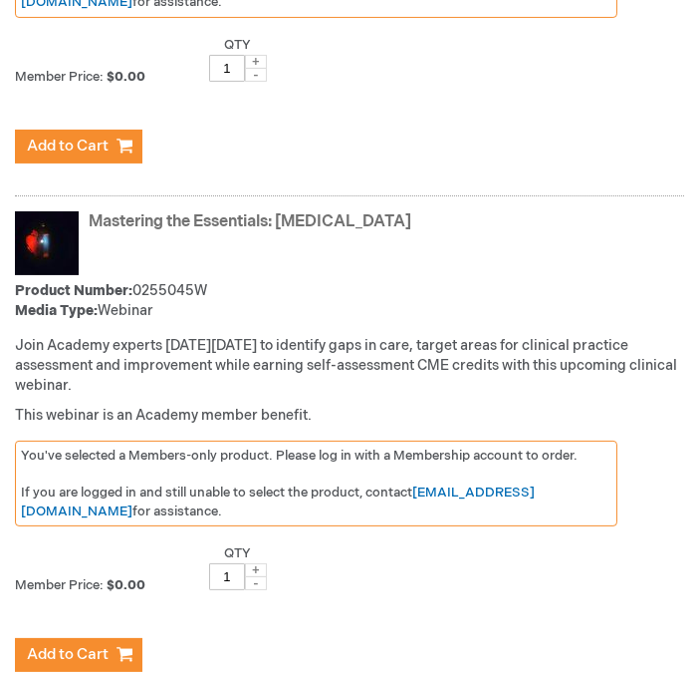
scroll to position [0, 0]
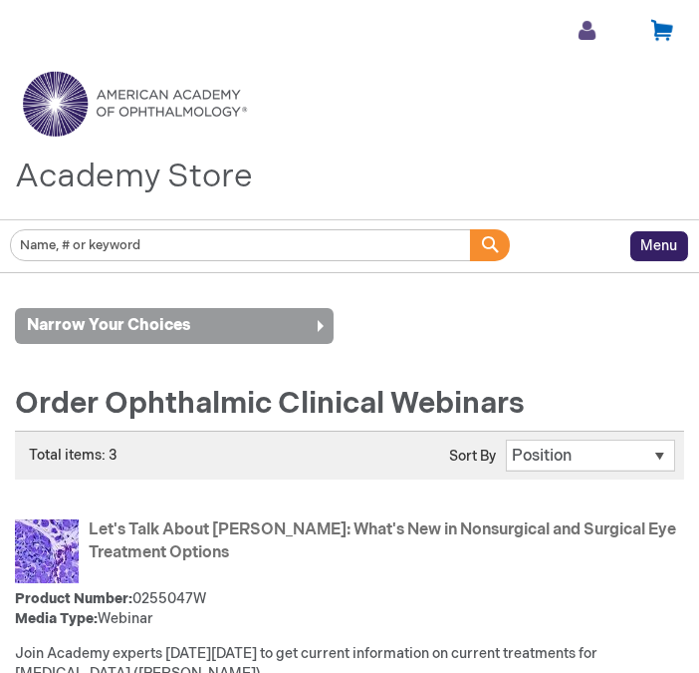
click at [596, 29] on link at bounding box center [587, 30] width 25 height 25
click at [469, 72] on span "[PERSON_NAME]" at bounding box center [467, 72] width 111 height 16
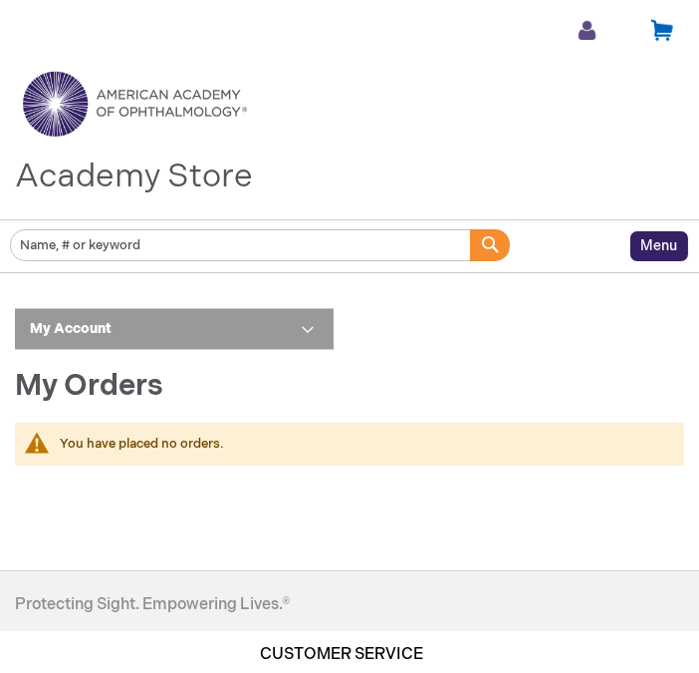
click at [581, 36] on link at bounding box center [587, 30] width 25 height 25
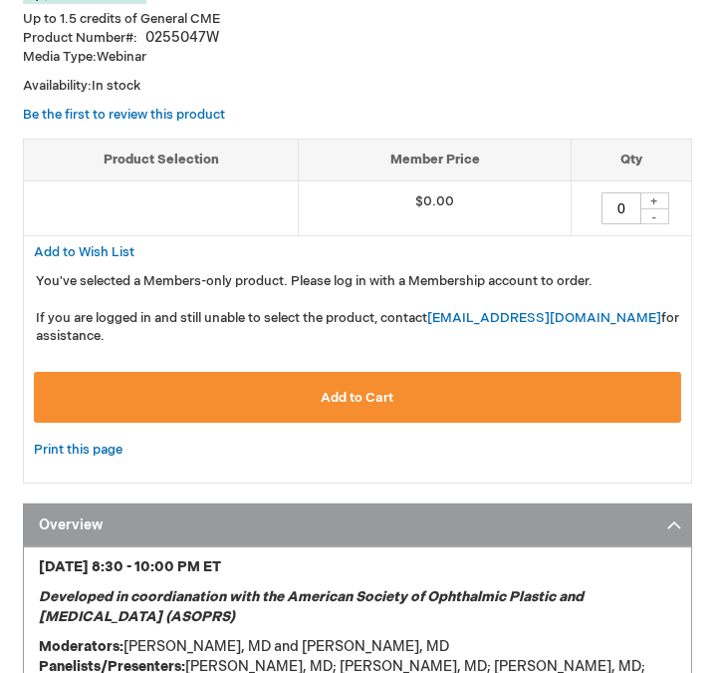
scroll to position [879, 0]
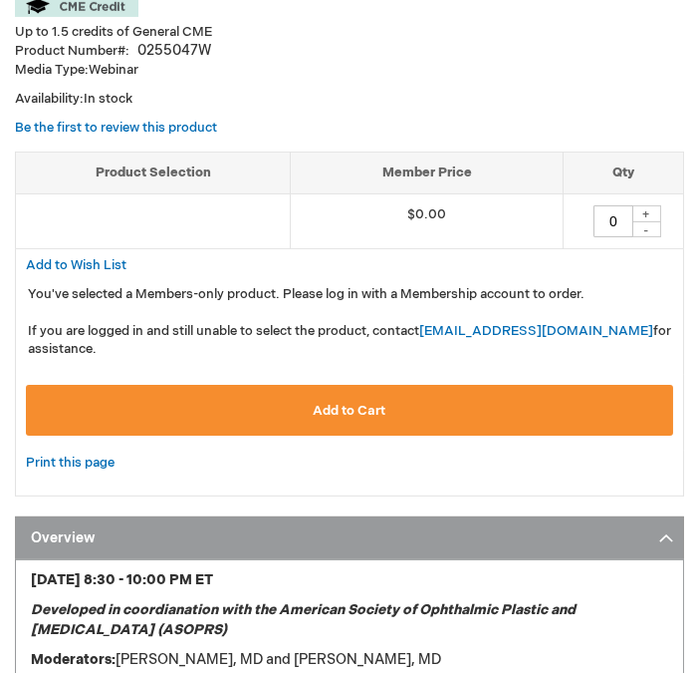
click at [646, 211] on div "+" at bounding box center [647, 213] width 30 height 17
type input "1"
click at [467, 403] on button "Add to Cart" at bounding box center [350, 410] width 648 height 51
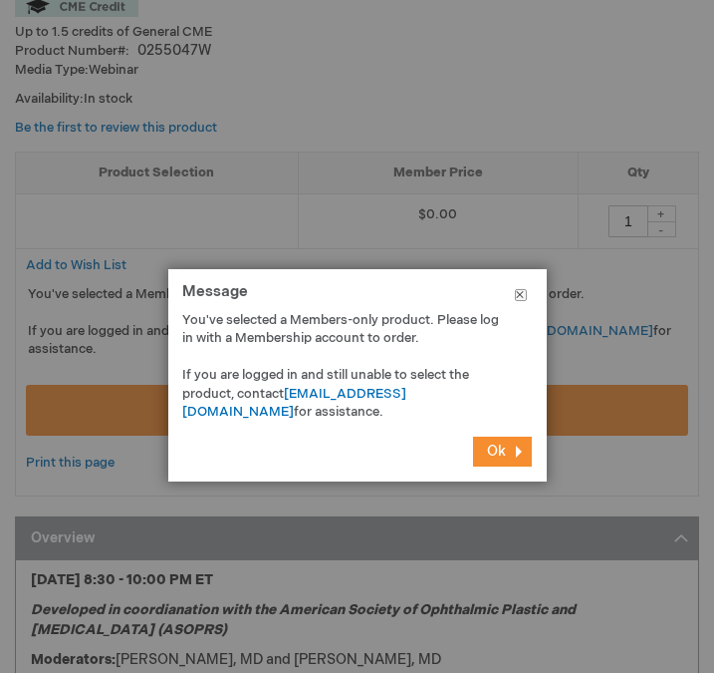
click at [516, 286] on button "Close" at bounding box center [521, 299] width 52 height 60
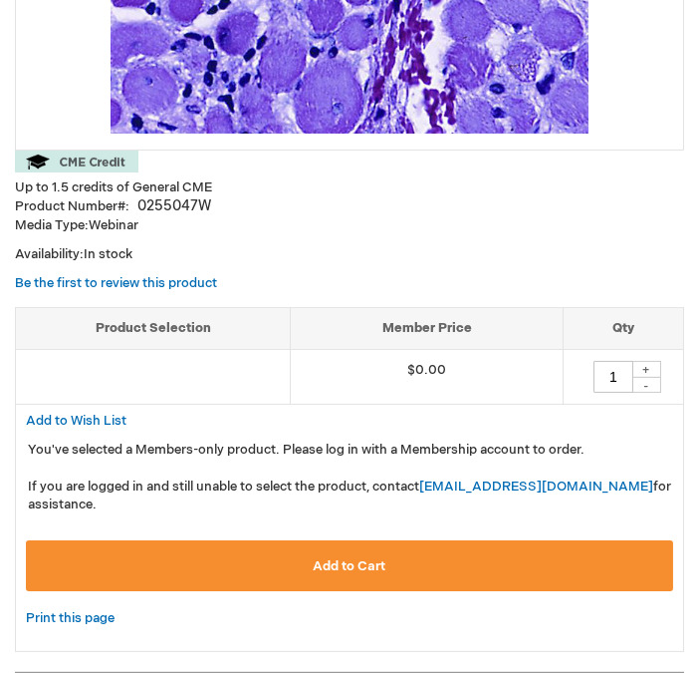
scroll to position [611, 0]
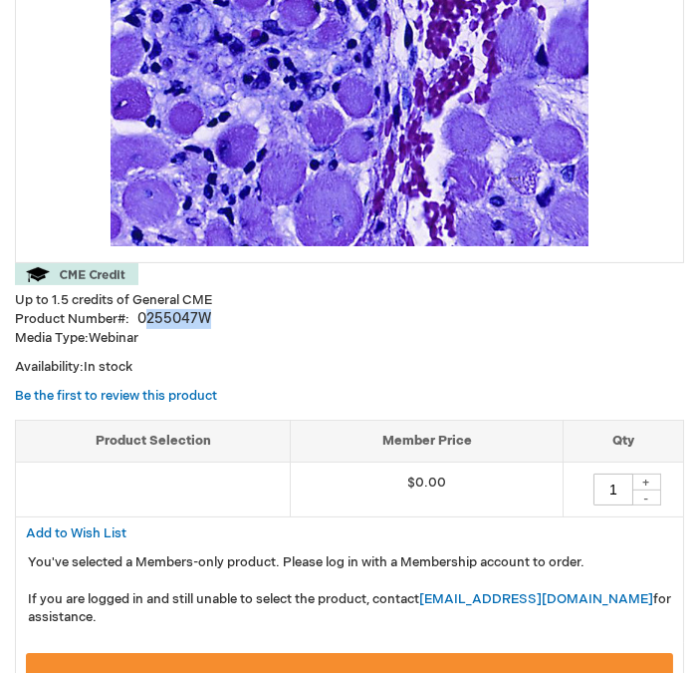
drag, startPoint x: 223, startPoint y: 326, endPoint x: 141, endPoint y: 325, distance: 81.7
click at [141, 325] on div "Product Number 0255047W" at bounding box center [350, 319] width 670 height 20
drag, startPoint x: 136, startPoint y: 320, endPoint x: 218, endPoint y: 323, distance: 81.8
click at [218, 323] on div "Product Number 0255047W" at bounding box center [350, 319] width 670 height 20
copy div "0255047W"
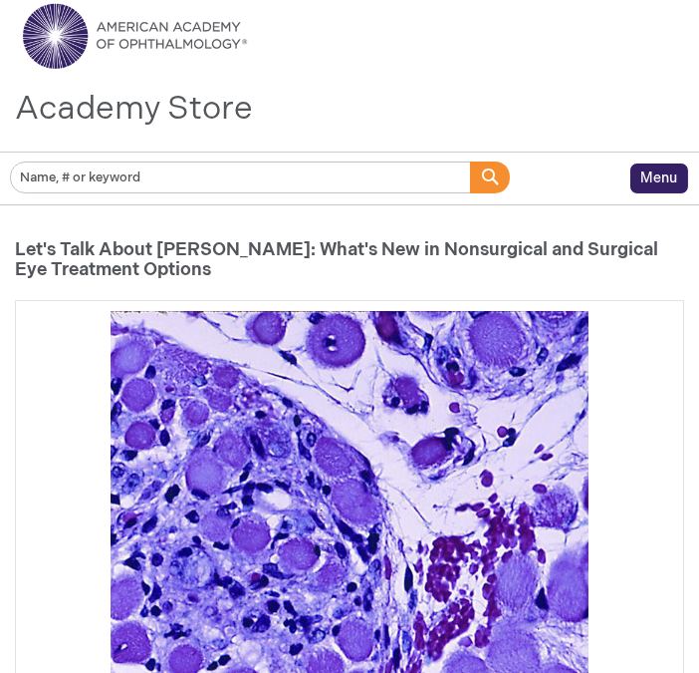
scroll to position [0, 0]
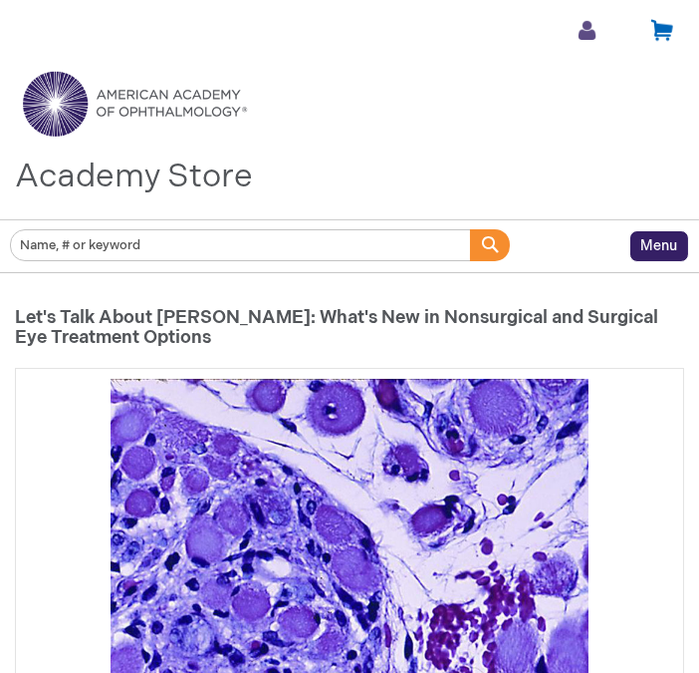
click at [588, 25] on link at bounding box center [587, 30] width 25 height 25
click at [460, 113] on link "Log Out" at bounding box center [501, 112] width 179 height 40
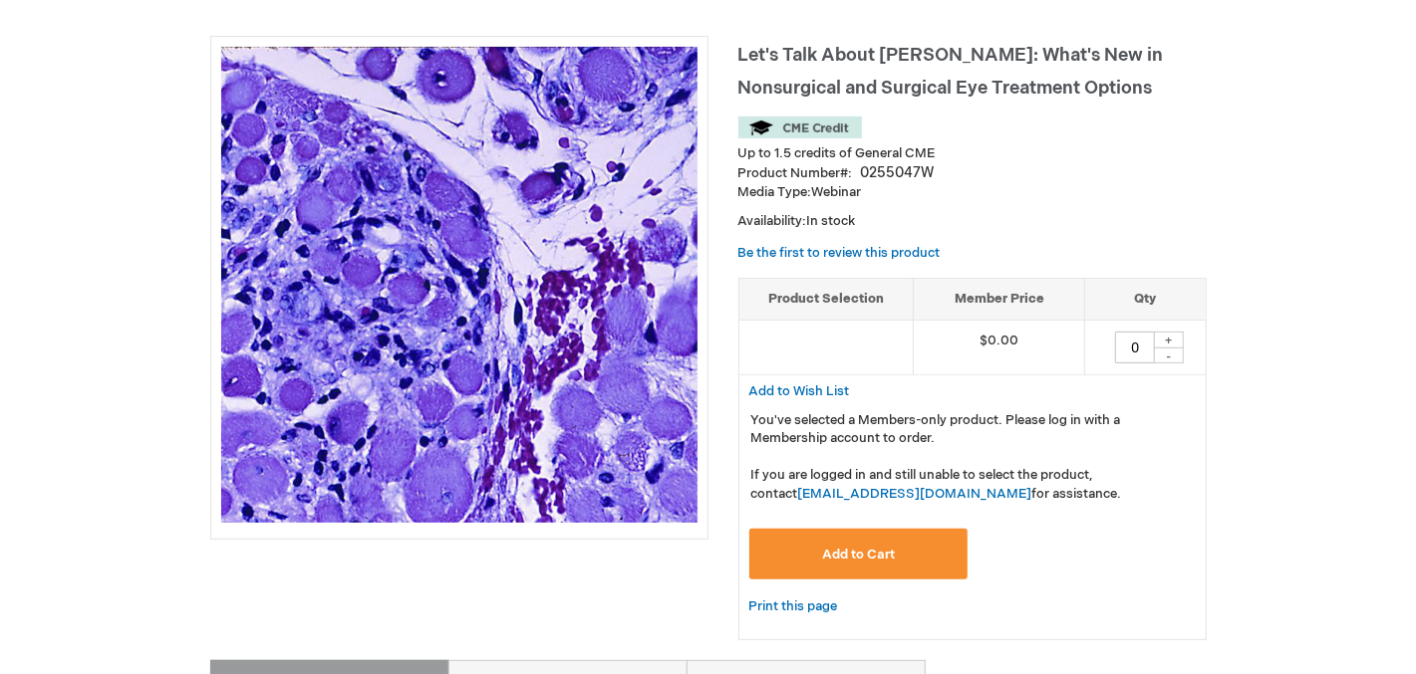
scroll to position [271, 0]
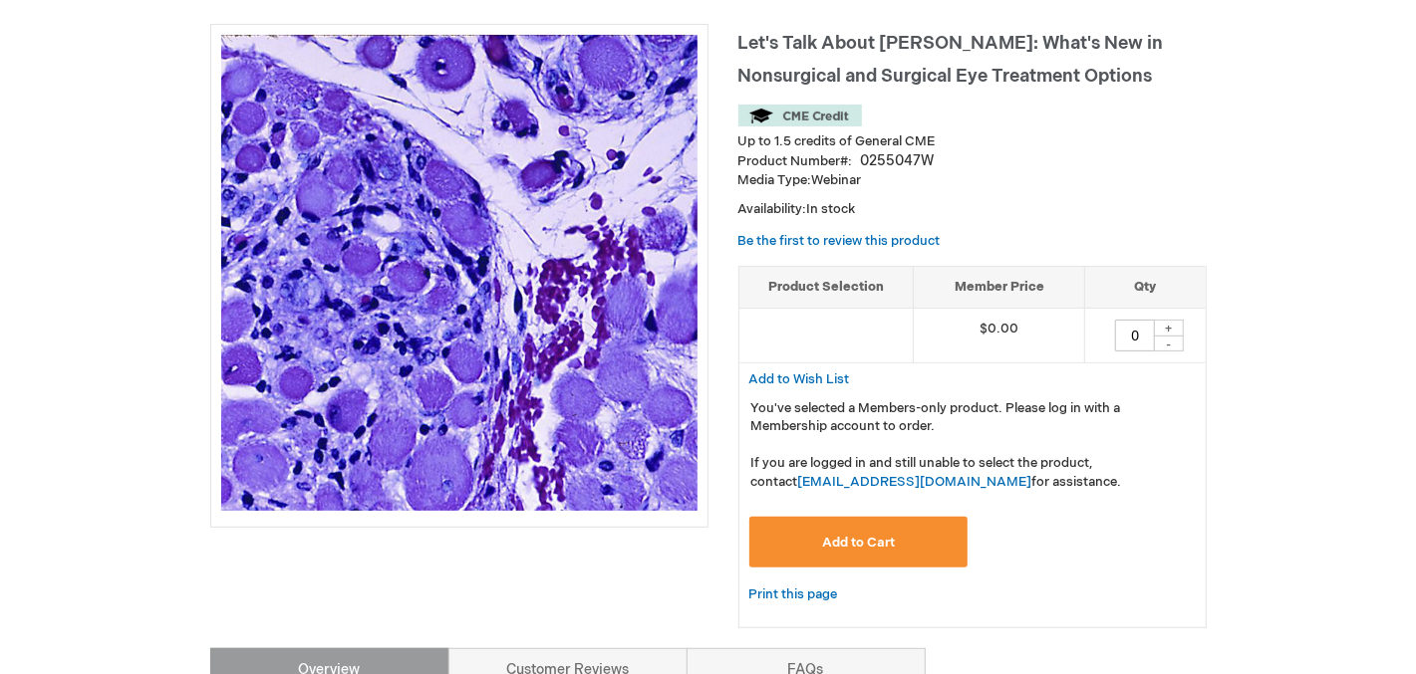
click at [1171, 326] on div "+" at bounding box center [1169, 328] width 30 height 17
type input "1"
click at [861, 548] on span "Add to Cart" at bounding box center [858, 543] width 73 height 16
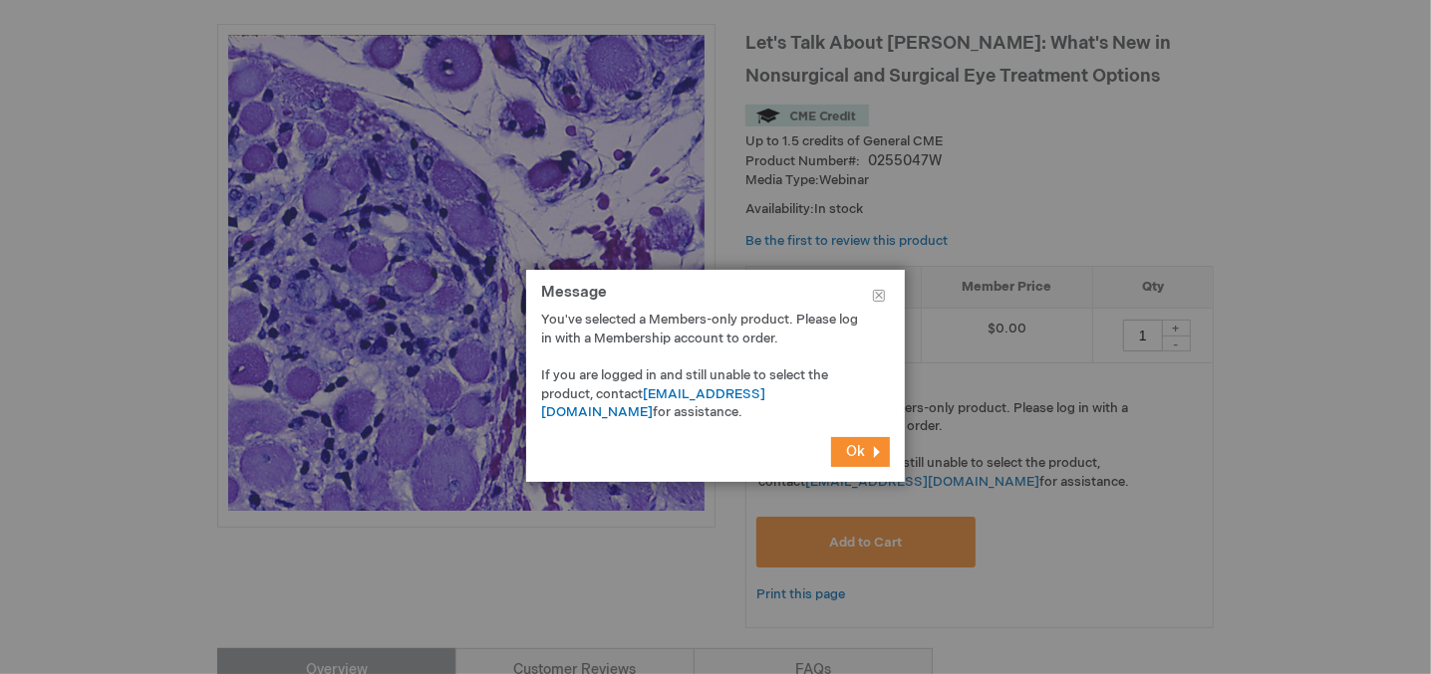
click at [853, 460] on button "Ok" at bounding box center [860, 452] width 59 height 30
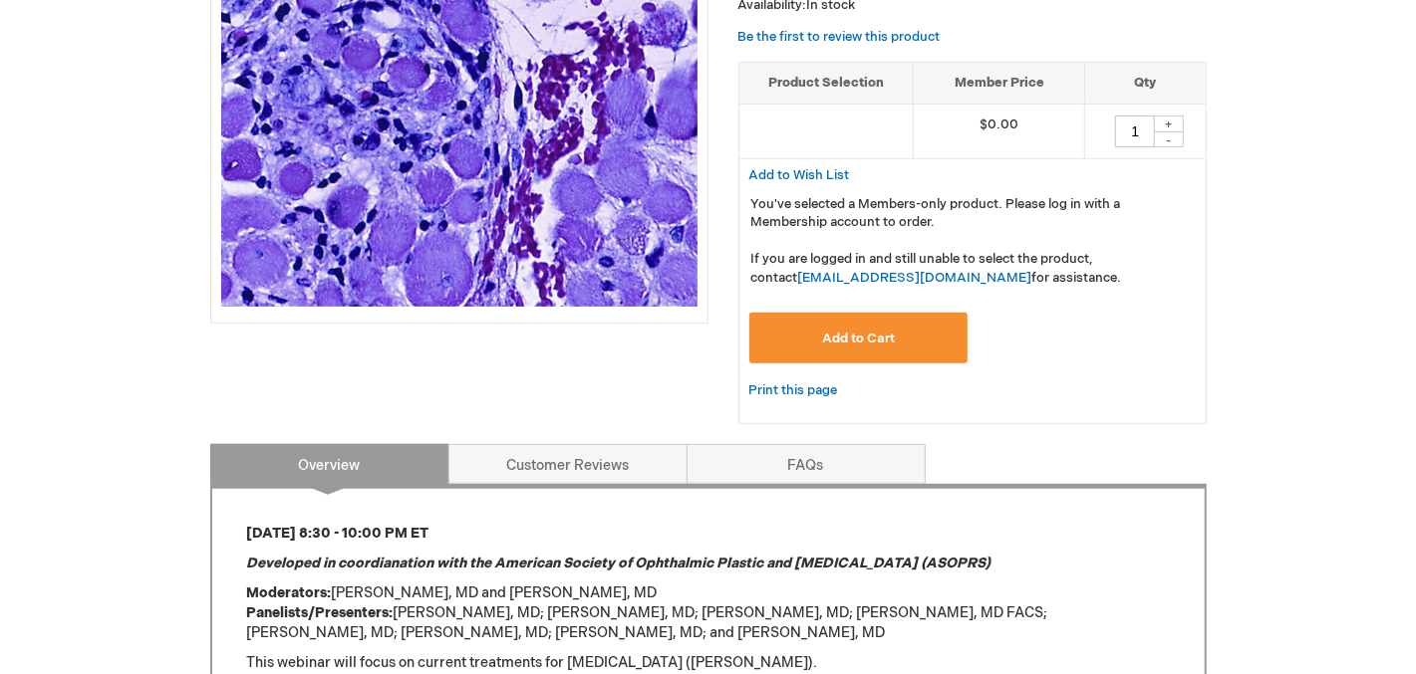
scroll to position [477, 0]
